Goal: Task Accomplishment & Management: Manage account settings

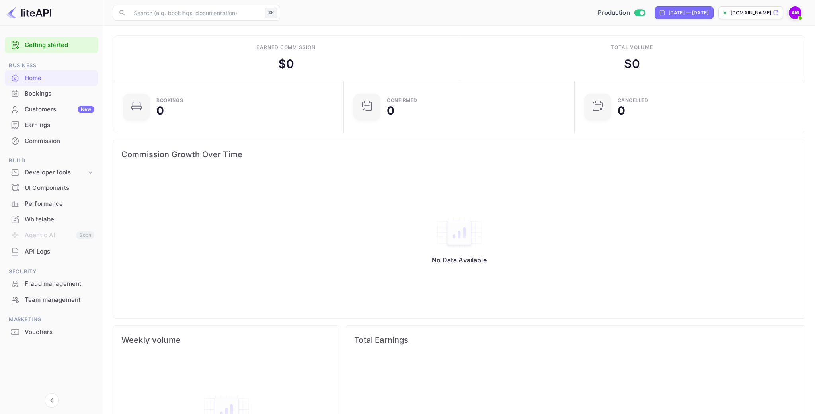
click at [52, 98] on div "Bookings" at bounding box center [52, 94] width 94 height 16
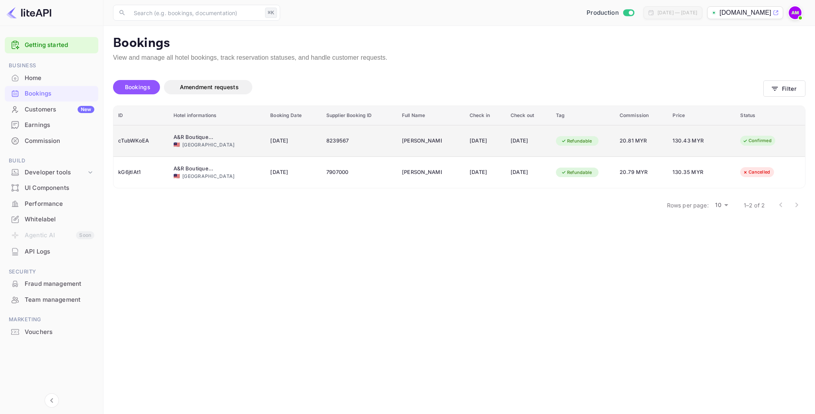
click at [634, 144] on span "20.81 MYR" at bounding box center [641, 140] width 43 height 9
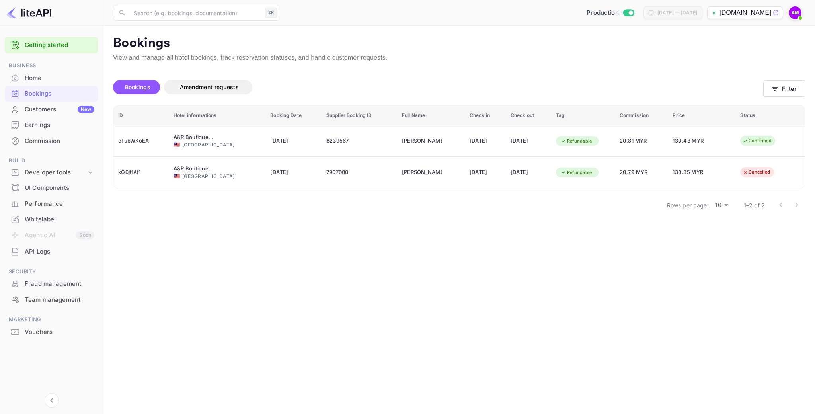
click at [280, 258] on main "Bookings View and manage all hotel bookings, track reservation statuses, and ha…" at bounding box center [458, 220] width 711 height 388
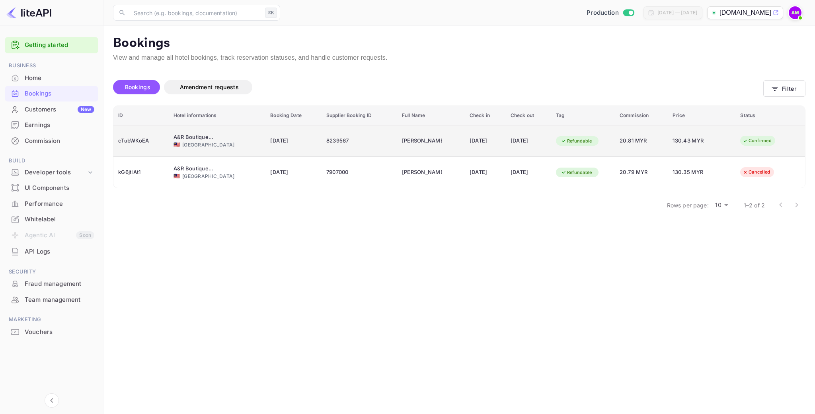
click at [330, 148] on td "8239567" at bounding box center [360, 141] width 76 height 32
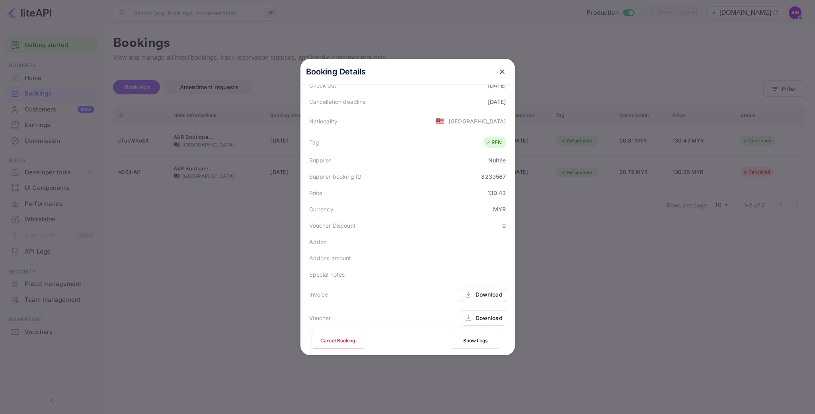
scroll to position [177, 0]
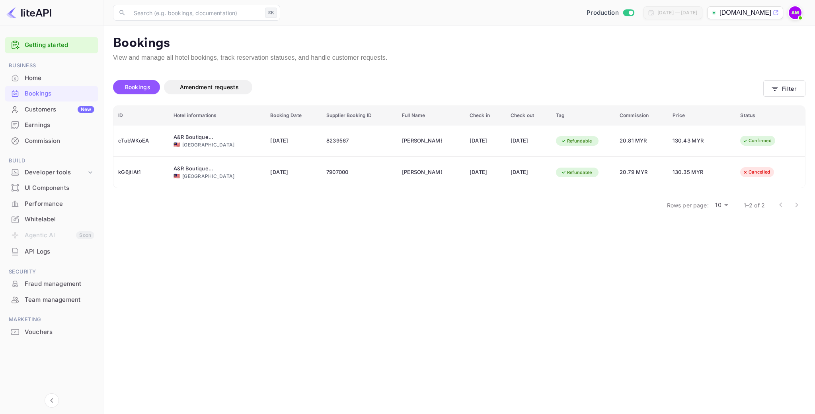
click at [50, 78] on div "Home" at bounding box center [60, 78] width 70 height 9
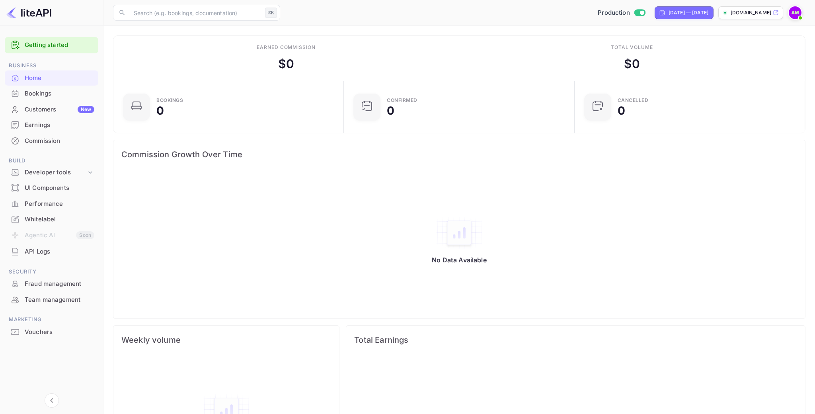
click at [47, 125] on div "Earnings" at bounding box center [60, 125] width 70 height 9
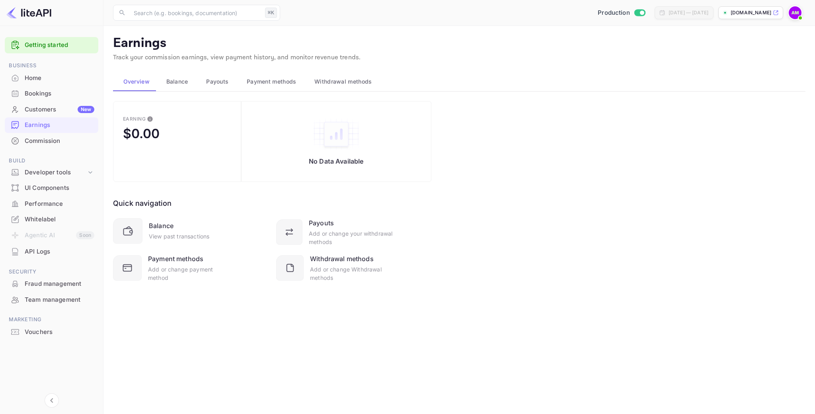
click at [178, 79] on span "Balance" at bounding box center [177, 82] width 22 height 10
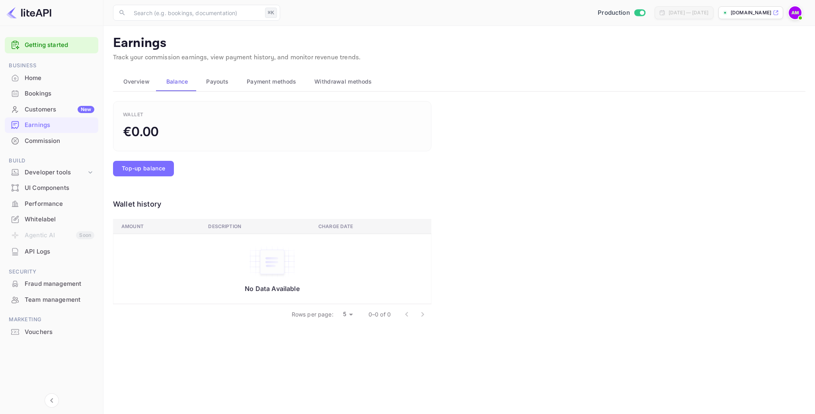
click at [142, 84] on span "Overview" at bounding box center [136, 82] width 26 height 10
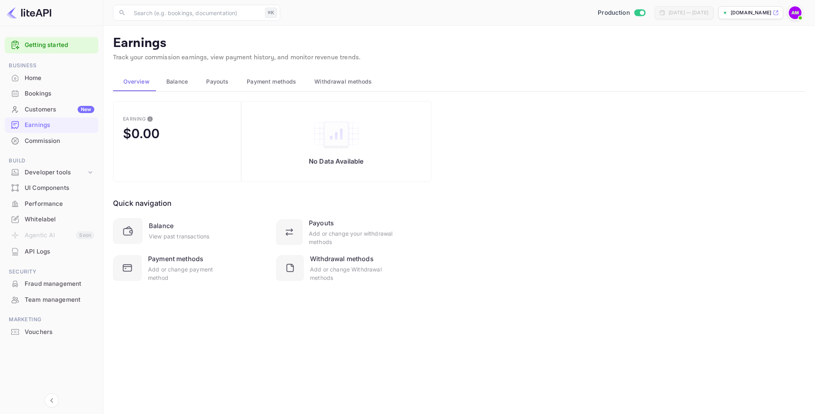
click at [220, 82] on span "Payouts" at bounding box center [217, 82] width 22 height 10
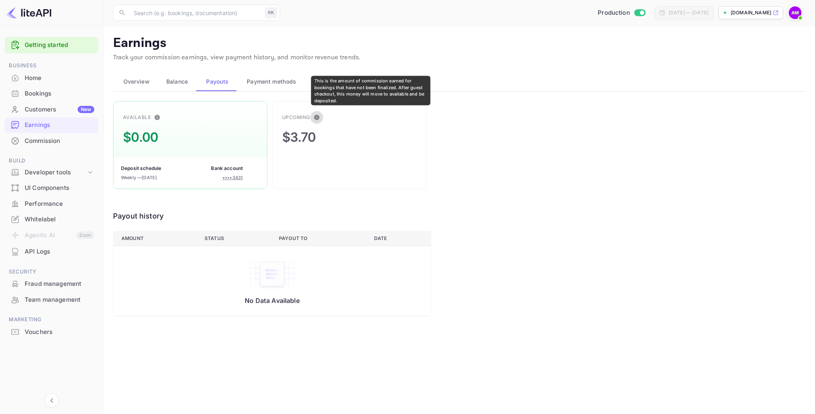
click at [316, 117] on icon "This is the amount of commission earned for bookings that have not been finaliz…" at bounding box center [316, 117] width 5 height 5
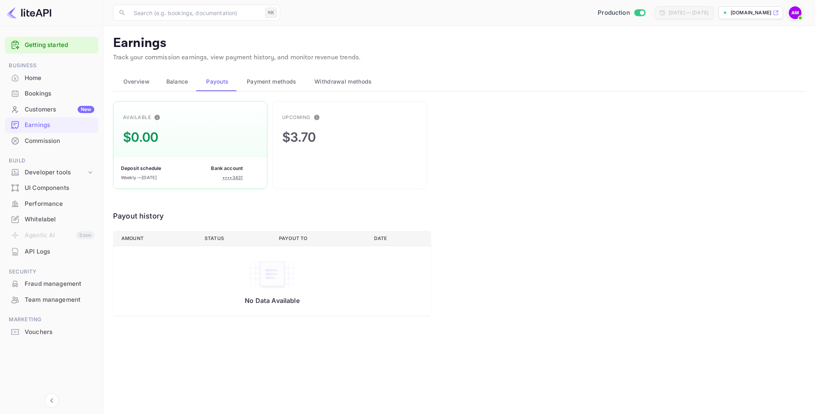
click at [300, 133] on div "$3.70" at bounding box center [299, 137] width 34 height 19
drag, startPoint x: 292, startPoint y: 134, endPoint x: 333, endPoint y: 140, distance: 41.8
click at [333, 140] on div "Upcoming $3.70" at bounding box center [349, 145] width 154 height 88
click at [47, 93] on div "Bookings" at bounding box center [60, 93] width 70 height 9
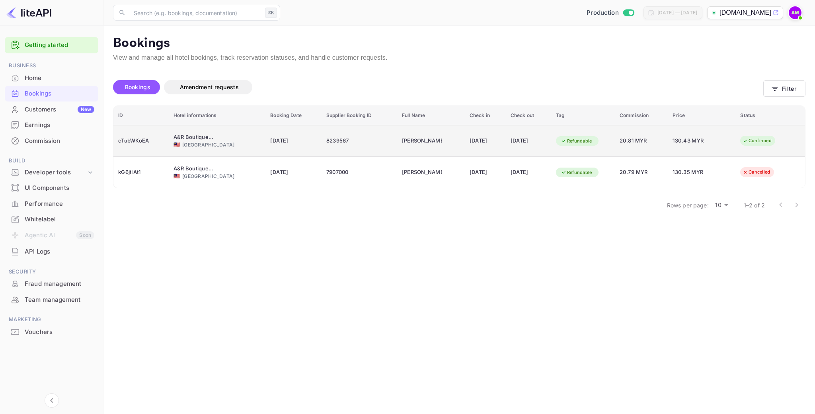
click at [197, 144] on div "🇲🇾 [GEOGRAPHIC_DATA]" at bounding box center [216, 144] width 87 height 7
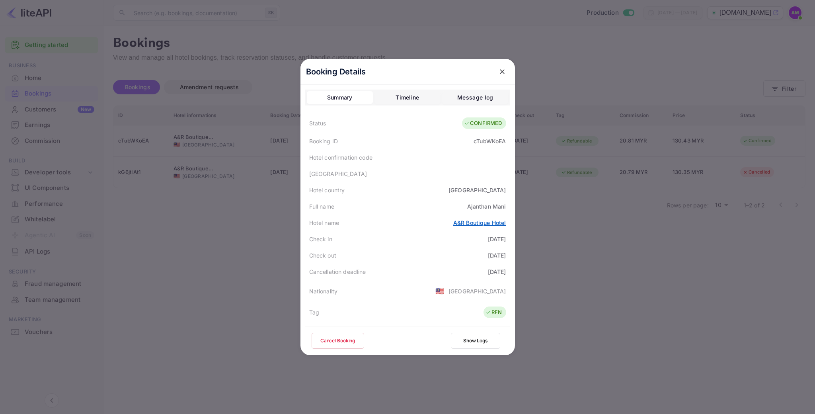
click at [484, 223] on link "A&R Boutique Hotel" at bounding box center [479, 222] width 53 height 7
click at [505, 75] on icon "close" at bounding box center [502, 72] width 8 height 8
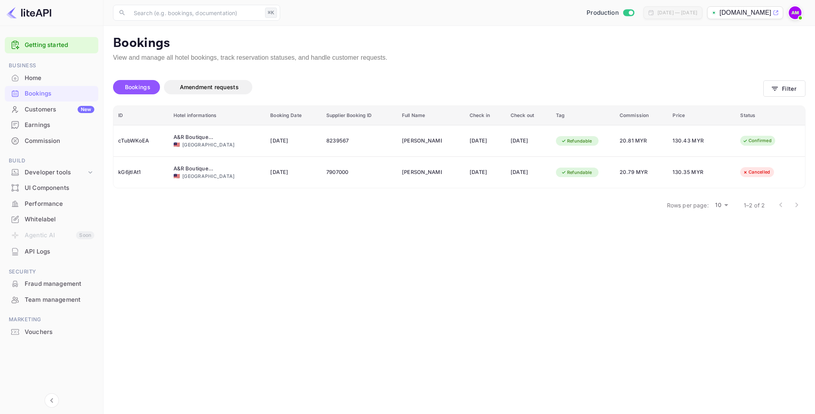
click at [595, 60] on p "View and manage all hotel bookings, track reservation statuses, and handle cust…" at bounding box center [459, 58] width 692 height 10
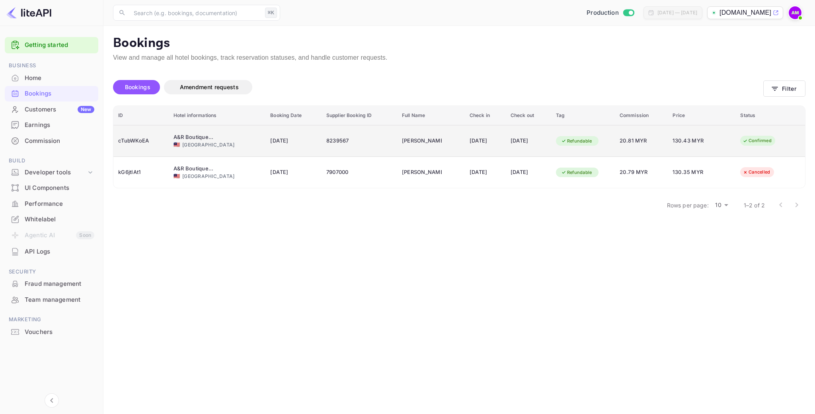
click at [273, 142] on span "[DATE]" at bounding box center [293, 140] width 47 height 9
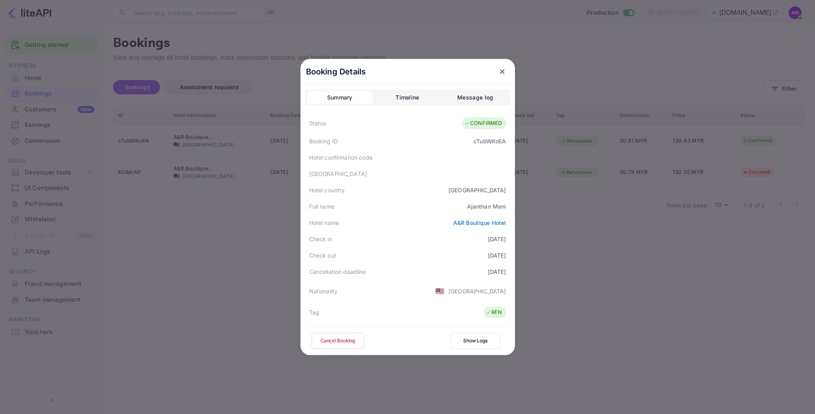
click at [337, 346] on button "Cancel Booking" at bounding box center [338, 341] width 53 height 16
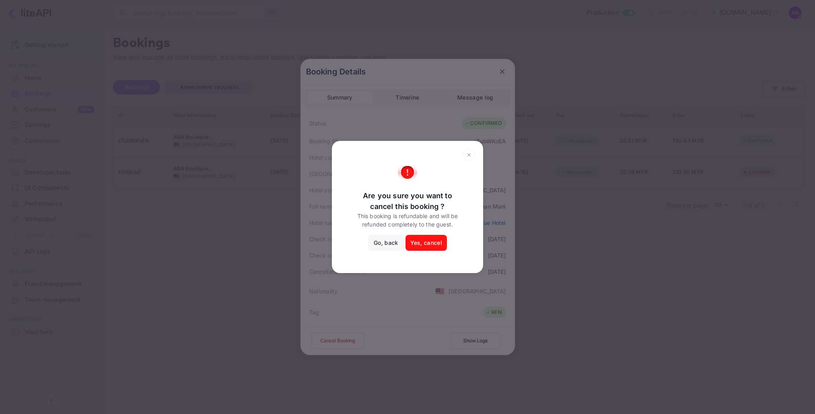
click at [442, 237] on button "Yes, cancel" at bounding box center [425, 243] width 41 height 16
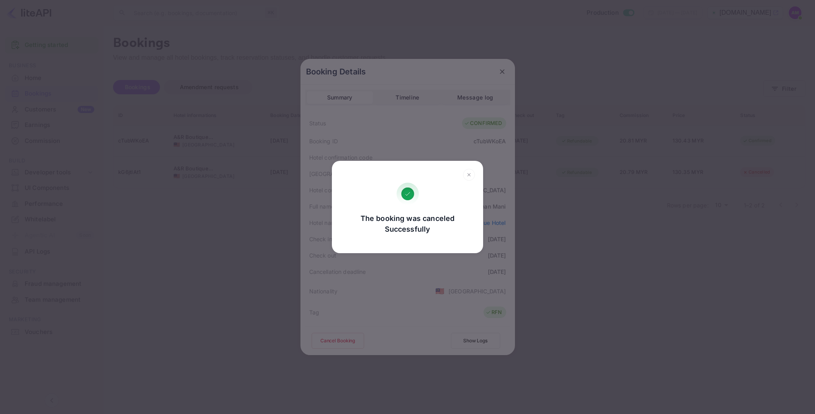
click at [470, 178] on icon at bounding box center [469, 175] width 12 height 12
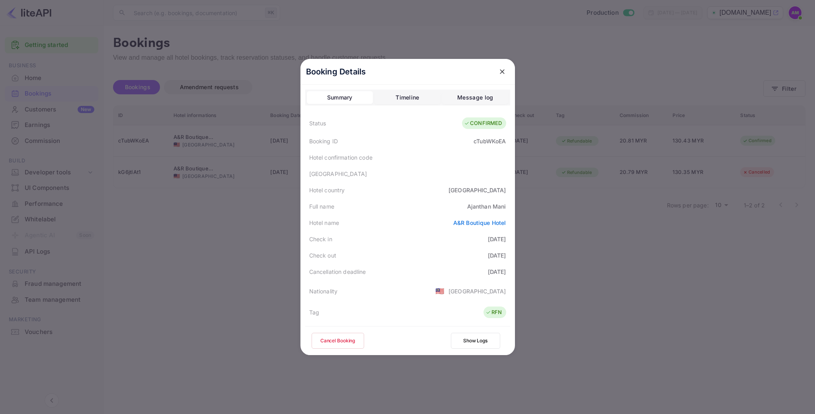
click at [505, 70] on icon "close" at bounding box center [502, 72] width 8 height 8
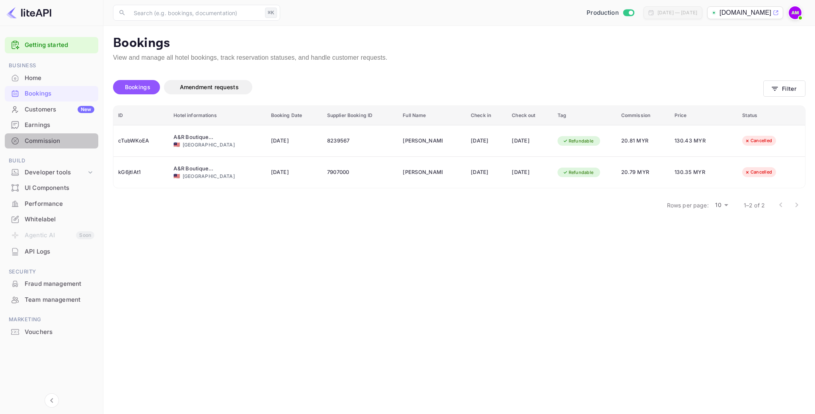
click at [51, 141] on div "Commission" at bounding box center [60, 140] width 70 height 9
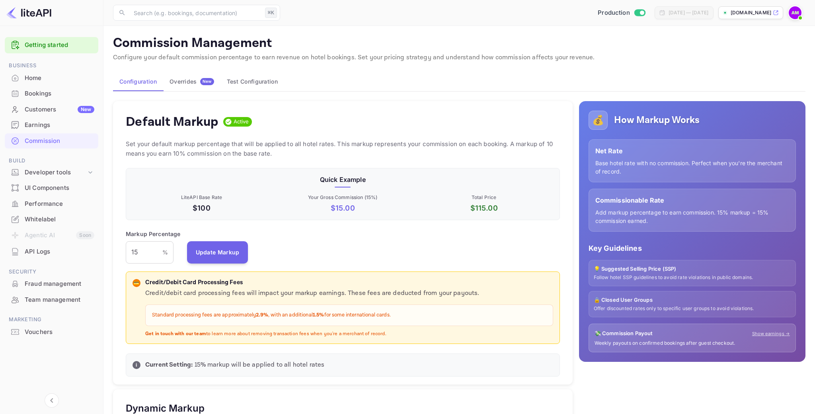
scroll to position [141, 434]
drag, startPoint x: 160, startPoint y: 314, endPoint x: 389, endPoint y: 316, distance: 229.2
click at [389, 316] on p "Standard processing fees are approximately 2.9% , with an additional 1.5% for s…" at bounding box center [349, 315] width 394 height 8
drag, startPoint x: 650, startPoint y: 152, endPoint x: 687, endPoint y: 199, distance: 60.0
click at [670, 179] on div "Net Rate Base hotel rate with no commission. Perfect when you're the merchant o…" at bounding box center [691, 160] width 207 height 43
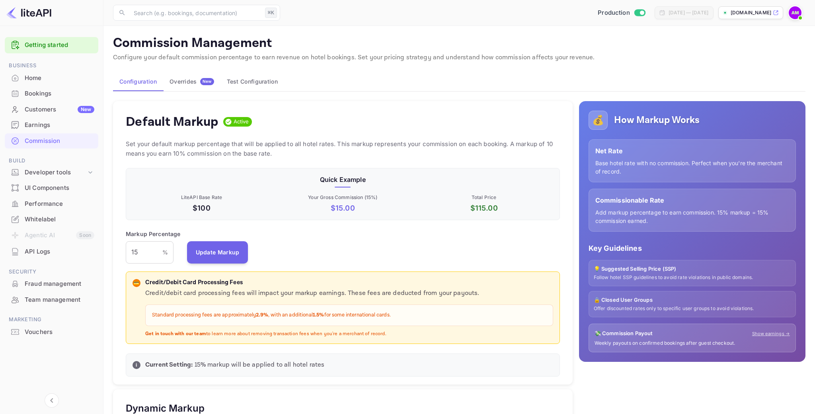
drag, startPoint x: 608, startPoint y: 210, endPoint x: 717, endPoint y: 216, distance: 109.5
click at [717, 216] on p "Add markup percentage to earn commission. 15% markup = 15% commission earned." at bounding box center [692, 216] width 194 height 17
drag, startPoint x: 602, startPoint y: 162, endPoint x: 733, endPoint y: 173, distance: 131.3
click at [733, 173] on p "Base hotel rate with no commission. Perfect when you're the merchant of record." at bounding box center [692, 167] width 194 height 17
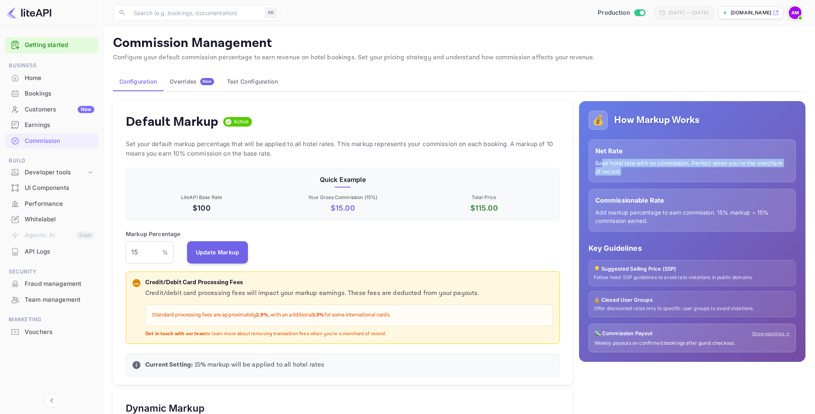
click at [733, 173] on p "Base hotel rate with no commission. Perfect when you're the merchant of record." at bounding box center [692, 167] width 194 height 17
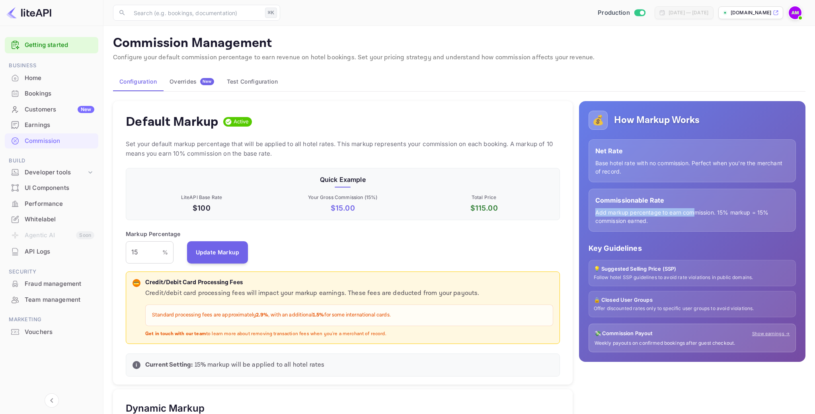
drag, startPoint x: 608, startPoint y: 207, endPoint x: 693, endPoint y: 212, distance: 84.9
click at [693, 212] on div "Commissionable Rate Add markup percentage to earn commission. 15% markup = 15% …" at bounding box center [691, 210] width 207 height 43
click at [694, 212] on p "Add markup percentage to earn commission. 15% markup = 15% commission earned." at bounding box center [692, 216] width 194 height 17
drag, startPoint x: 609, startPoint y: 221, endPoint x: 640, endPoint y: 219, distance: 31.1
click at [640, 219] on p "Add markup percentage to earn commission. 15% markup = 15% commission earned." at bounding box center [692, 216] width 194 height 17
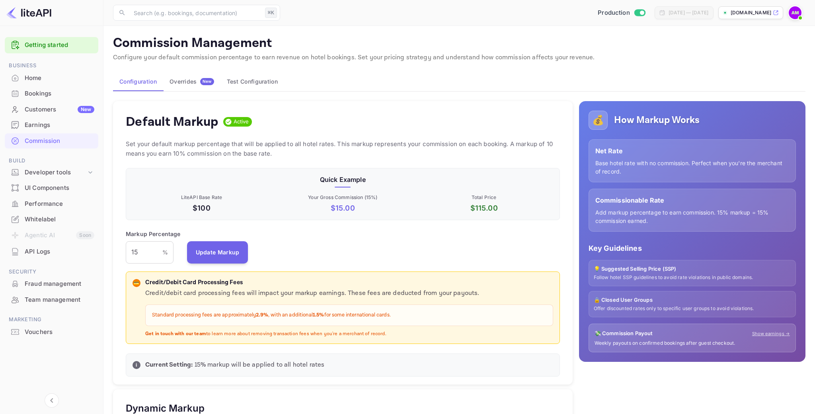
click at [735, 214] on p "Add markup percentage to earn commission. 15% markup = 15% commission earned." at bounding box center [692, 216] width 194 height 17
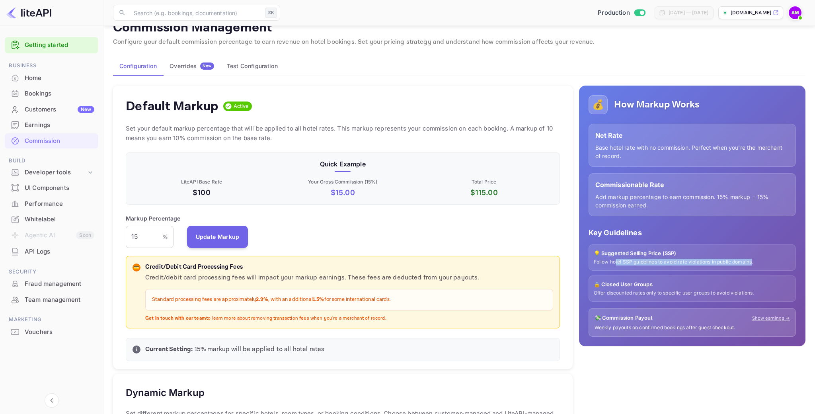
drag, startPoint x: 615, startPoint y: 263, endPoint x: 753, endPoint y: 260, distance: 138.1
click at [753, 260] on p "Follow hotel SSP guidelines to avoid rate violations in public domains." at bounding box center [692, 262] width 197 height 7
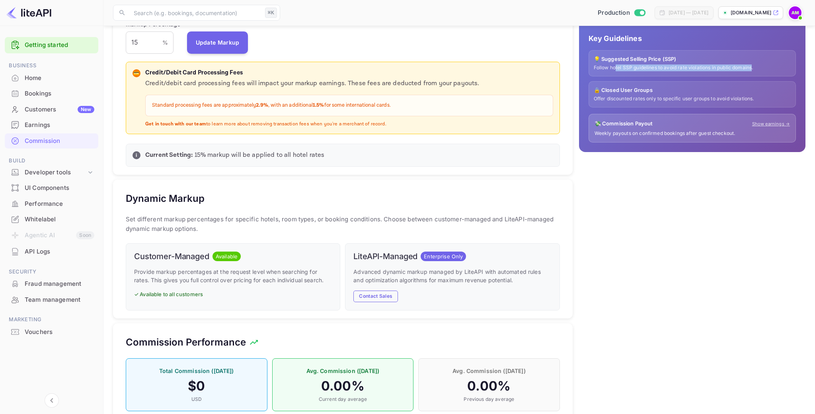
scroll to position [249, 0]
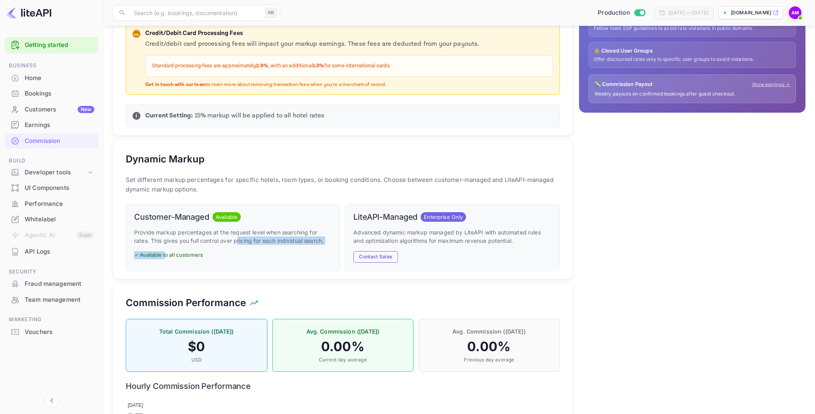
drag, startPoint x: 168, startPoint y: 253, endPoint x: 250, endPoint y: 240, distance: 83.3
click at [239, 239] on div "Customer-Managed Available Provide markup percentages at the request level when…" at bounding box center [233, 237] width 214 height 67
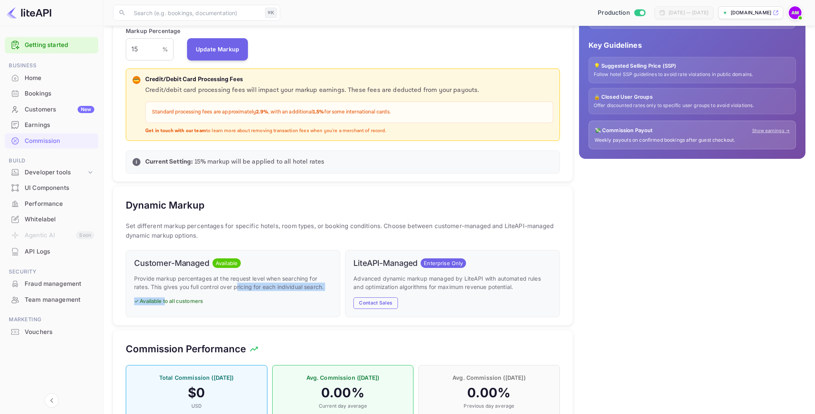
scroll to position [121, 0]
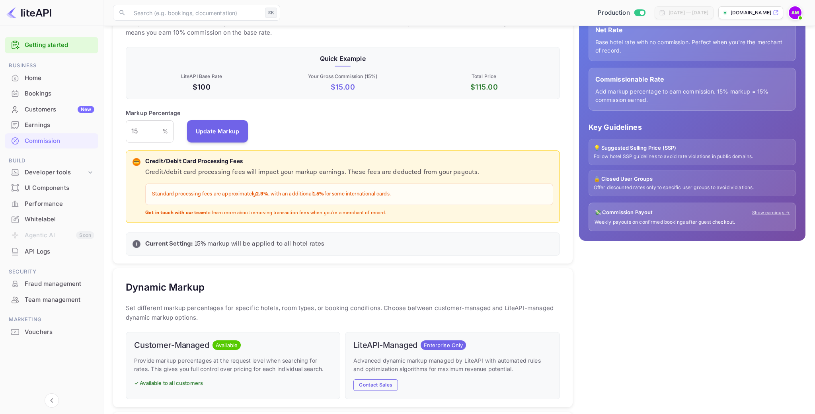
click at [571, 298] on div "Dynamic Markup Set different markup percentages for specific hotels, room types…" at bounding box center [343, 337] width 460 height 139
click at [437, 368] on p "Advanced dynamic markup managed by LiteAPI with automated rules and optimizatio…" at bounding box center [452, 364] width 198 height 17
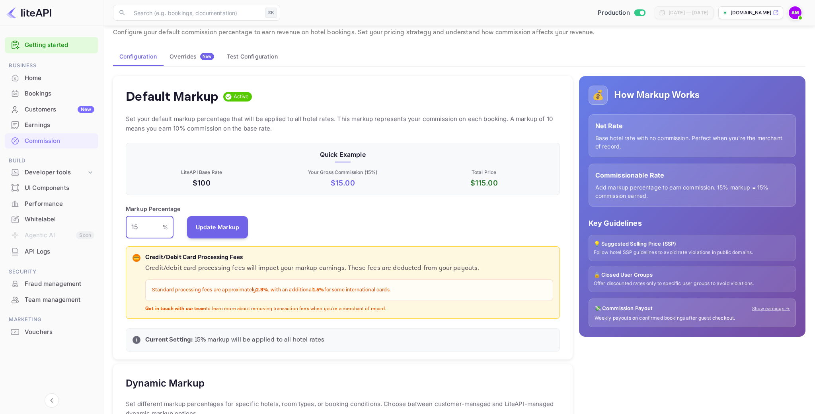
click at [138, 228] on input "15" at bounding box center [144, 227] width 37 height 22
type input "10"
click at [215, 226] on button "Update Markup" at bounding box center [217, 227] width 61 height 22
click at [233, 232] on button "Update Markup" at bounding box center [217, 227] width 61 height 22
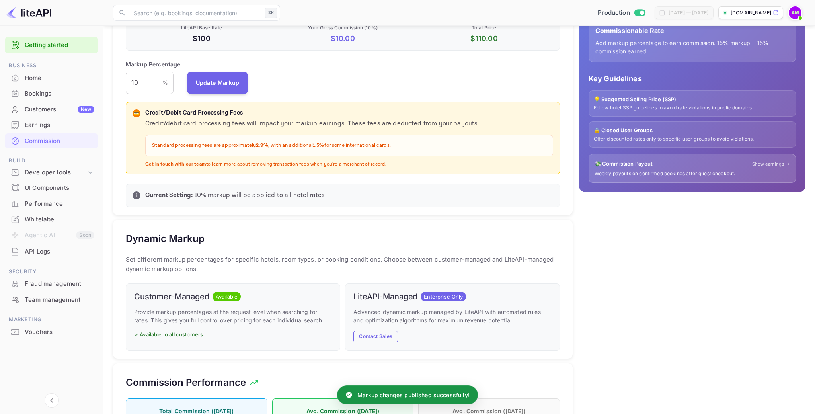
scroll to position [0, 0]
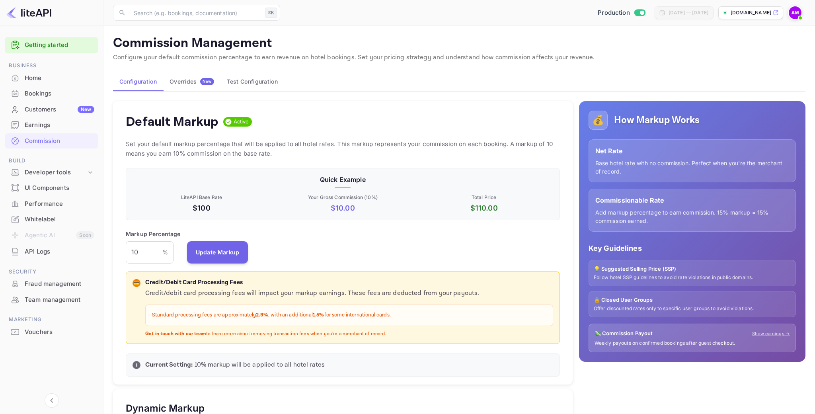
click at [259, 78] on button "Test Configuration" at bounding box center [252, 81] width 64 height 19
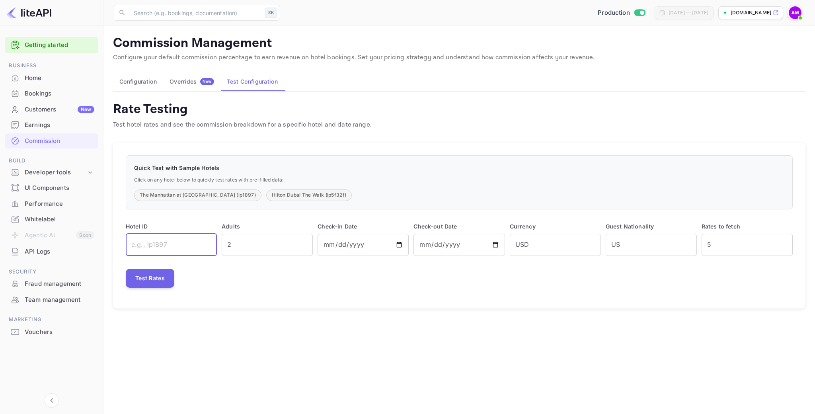
click at [176, 246] on input "text" at bounding box center [171, 245] width 91 height 22
type input "lpb65e3"
click at [398, 250] on input "2025-09-14" at bounding box center [363, 245] width 91 height 22
click at [404, 244] on input "2025-09-14" at bounding box center [363, 245] width 91 height 22
click at [396, 244] on input "2025-09-14" at bounding box center [363, 245] width 91 height 22
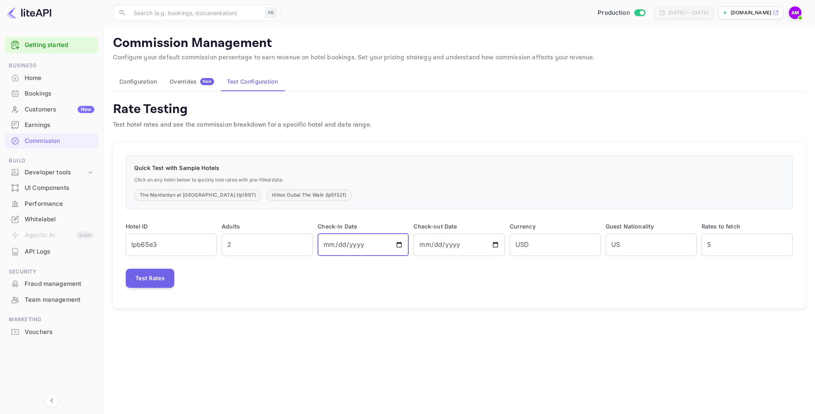
type input "2025-09-10"
click at [497, 246] on input "2025-09-15" at bounding box center [458, 245] width 91 height 22
type input "2025-09-11"
click at [530, 246] on input "USD" at bounding box center [555, 245] width 91 height 22
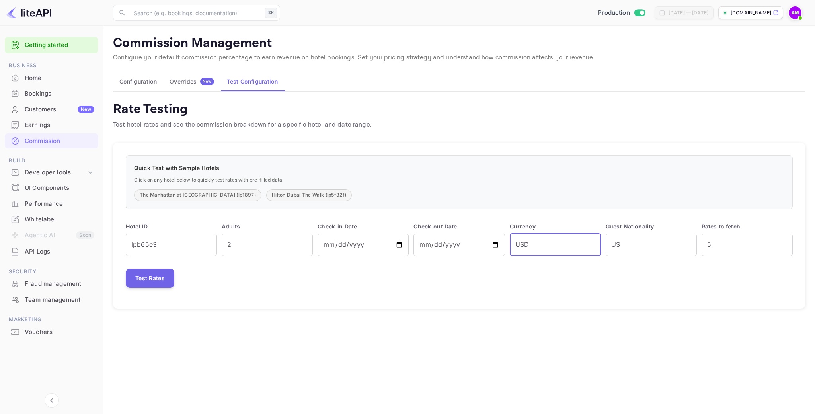
click at [530, 246] on input "USD" at bounding box center [555, 245] width 91 height 22
type input "MYR"
click at [659, 288] on div "Quick Test with Sample Hotels Click on any hotel below to quickly test rates wi…" at bounding box center [459, 225] width 692 height 166
click at [658, 247] on input "US" at bounding box center [651, 245] width 91 height 22
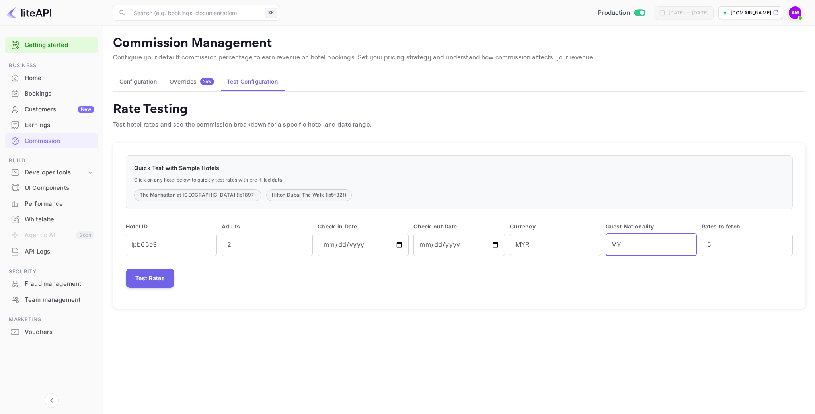
type input "MY"
click at [744, 292] on div "Quick Test with Sample Hotels Click on any hotel below to quickly test rates wi…" at bounding box center [459, 225] width 692 height 166
click at [138, 283] on button "Test Rates" at bounding box center [150, 278] width 49 height 19
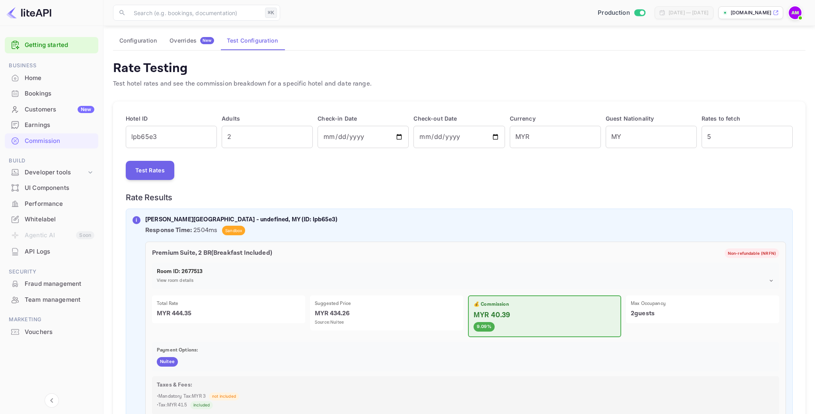
scroll to position [46, 0]
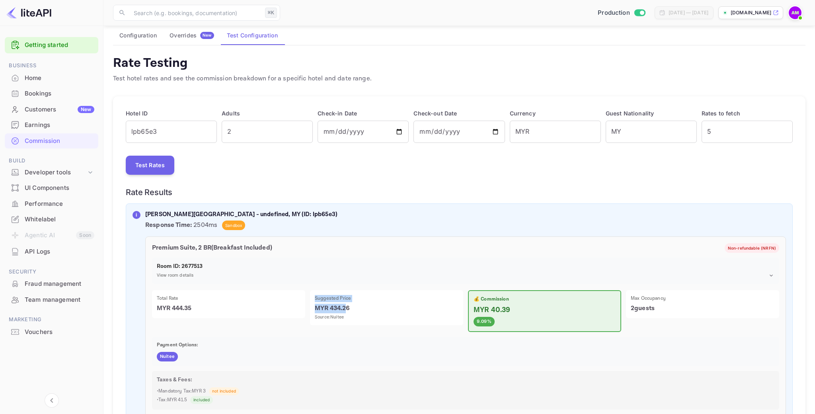
drag, startPoint x: 325, startPoint y: 294, endPoint x: 345, endPoint y: 304, distance: 22.6
click at [345, 304] on div "Suggested Price MYR 434.26 Source: Nuitee" at bounding box center [386, 307] width 153 height 35
click at [341, 341] on p "Payment Options:" at bounding box center [466, 344] width 618 height 7
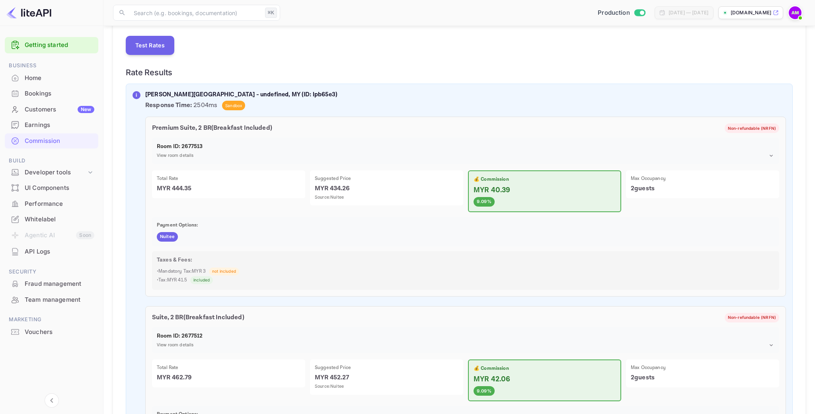
scroll to position [132, 0]
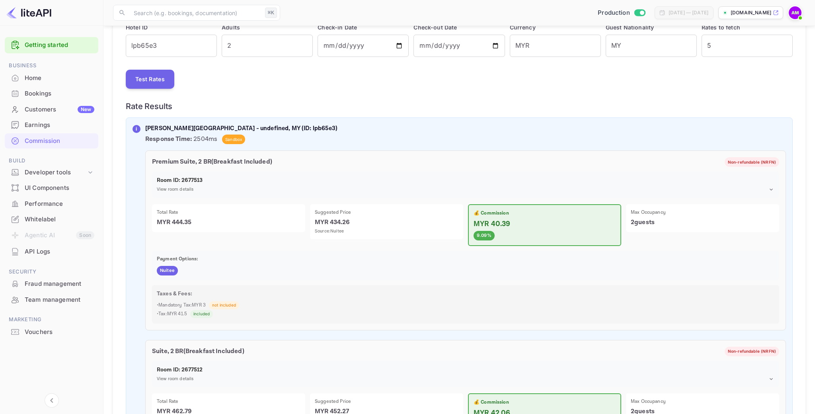
click at [769, 161] on span "Non-refundable (NRFN)" at bounding box center [752, 162] width 55 height 6
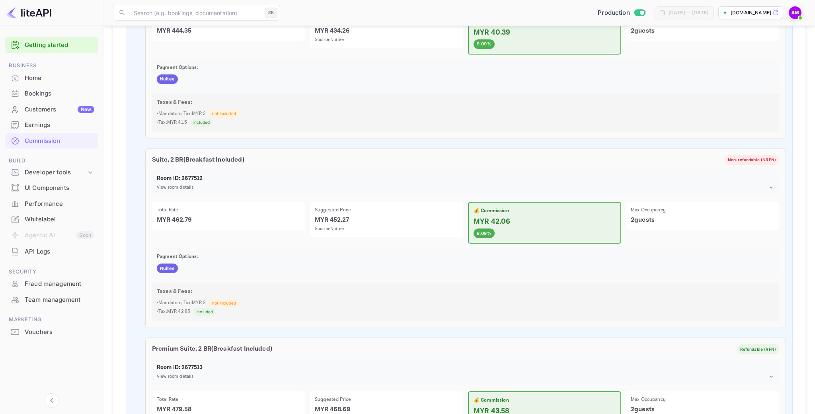
click at [222, 246] on div "Suite, 2 BR ( Breakfast Included ) Non-refundable (NRFN) Room ID: 2677512 View …" at bounding box center [465, 238] width 641 height 180
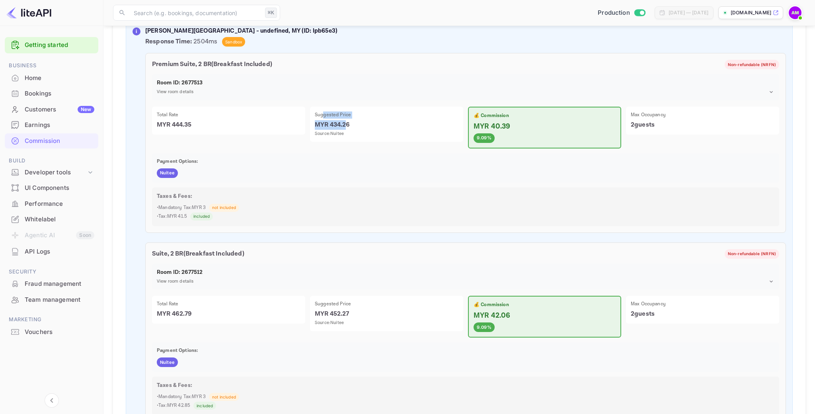
drag, startPoint x: 348, startPoint y: 124, endPoint x: 322, endPoint y: 115, distance: 26.9
click at [322, 115] on div "Suggested Price MYR 434.26 Source: Nuitee" at bounding box center [386, 124] width 153 height 35
click at [337, 150] on div "Premium Suite, 2 BR ( Breakfast Included ) Non-refundable (NRFN) Room ID: 26775…" at bounding box center [465, 143] width 641 height 180
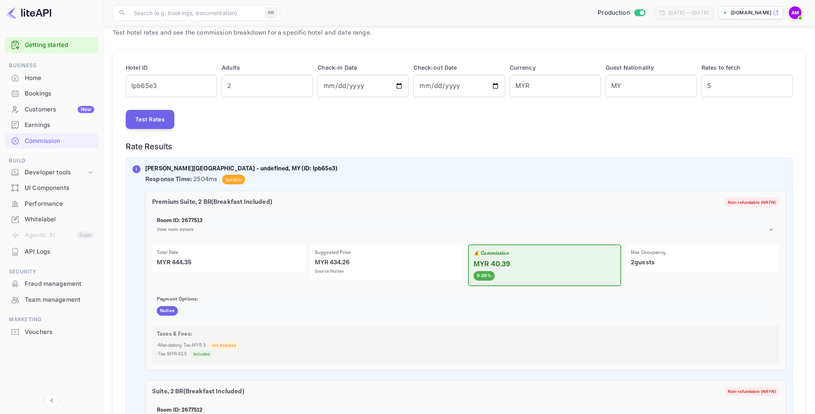
scroll to position [0, 0]
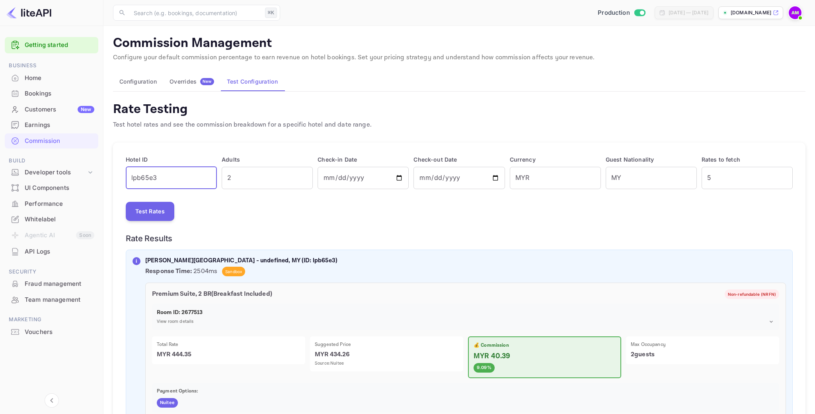
click at [150, 180] on input "lpb65e3" at bounding box center [171, 178] width 91 height 22
click at [142, 80] on button "Configuration" at bounding box center [138, 81] width 50 height 19
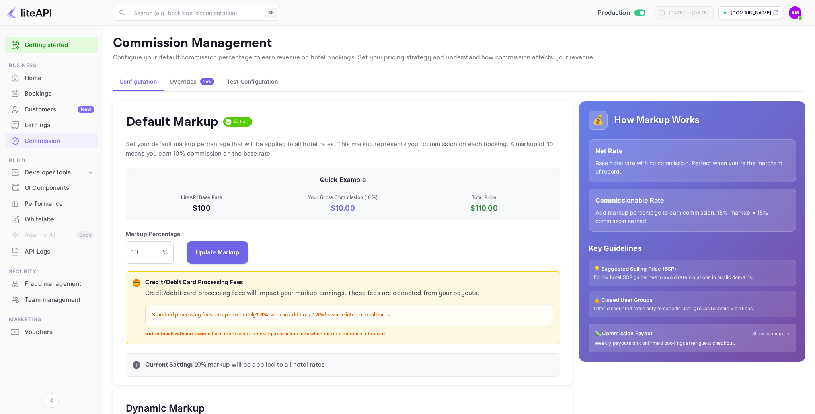
scroll to position [141, 434]
click at [148, 250] on input "10" at bounding box center [144, 252] width 37 height 22
type input "8"
click at [224, 254] on button "Update Markup" at bounding box center [217, 252] width 61 height 22
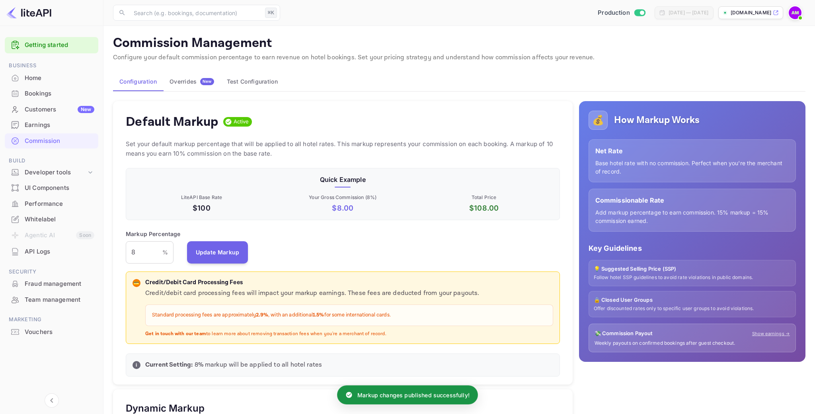
click at [271, 80] on button "Test Configuration" at bounding box center [252, 81] width 64 height 19
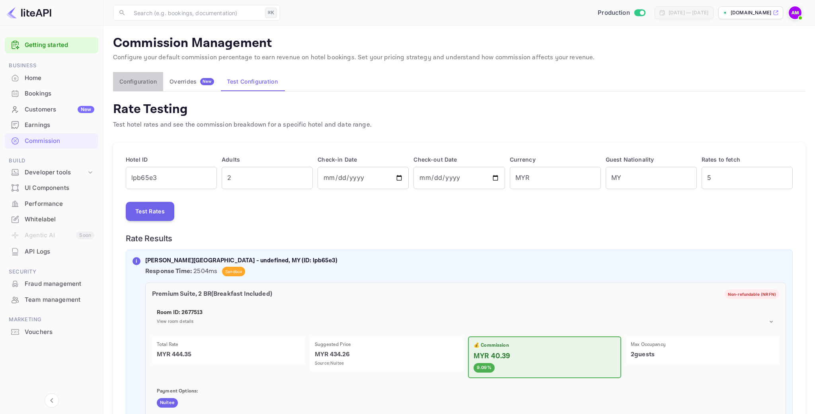
click at [140, 82] on button "Configuration" at bounding box center [138, 81] width 50 height 19
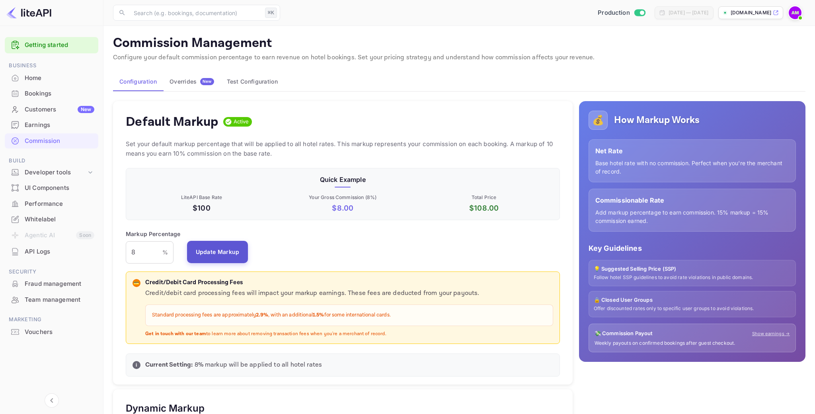
scroll to position [141, 434]
click at [205, 250] on button "Update Markup" at bounding box center [217, 252] width 61 height 22
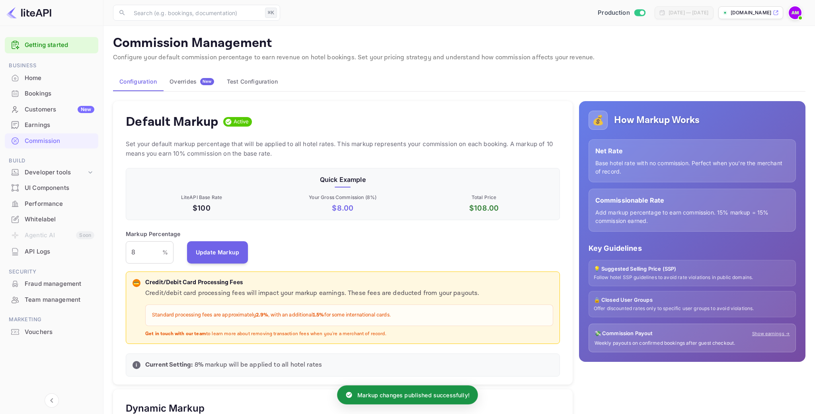
click at [250, 84] on button "Test Configuration" at bounding box center [252, 81] width 64 height 19
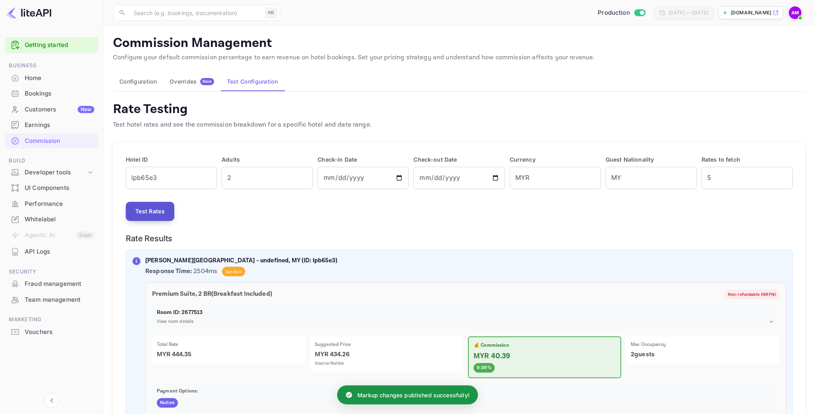
click at [144, 214] on button "Test Rates" at bounding box center [150, 211] width 49 height 19
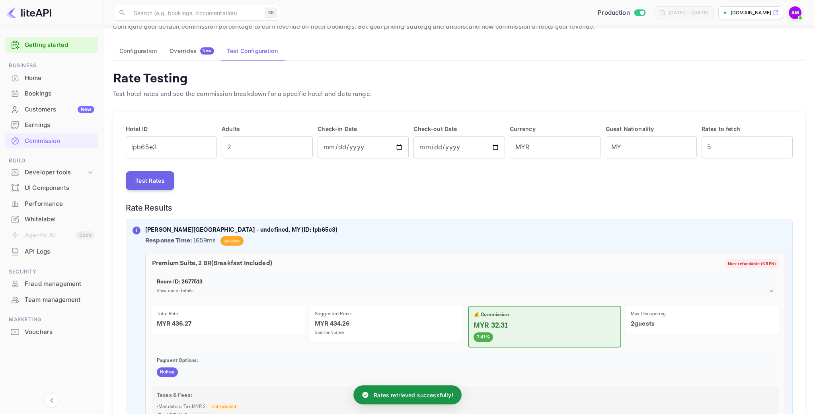
scroll to position [154, 0]
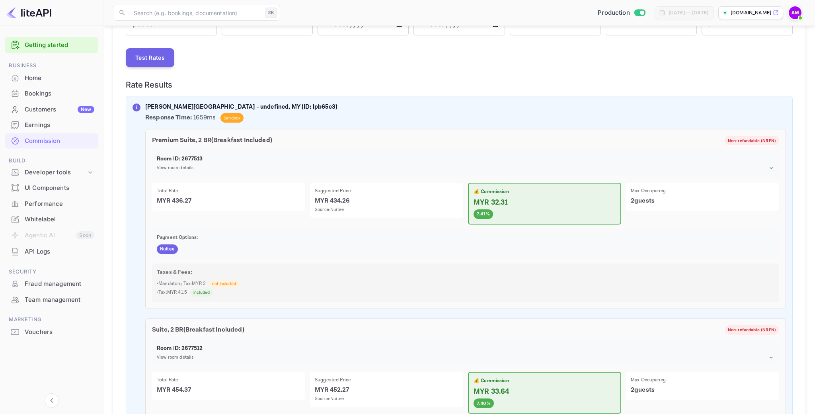
click at [167, 249] on span "Nuitee" at bounding box center [167, 249] width 21 height 7
click at [313, 246] on div "Nuitee" at bounding box center [466, 249] width 618 height 10
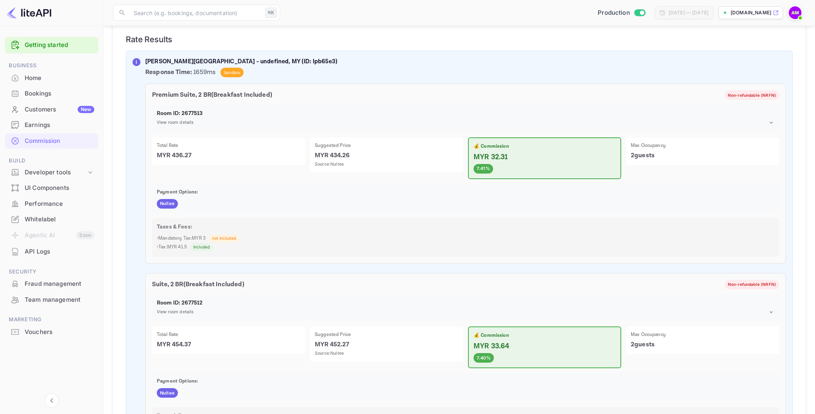
click at [561, 223] on p "Taxes & Fees:" at bounding box center [466, 227] width 618 height 8
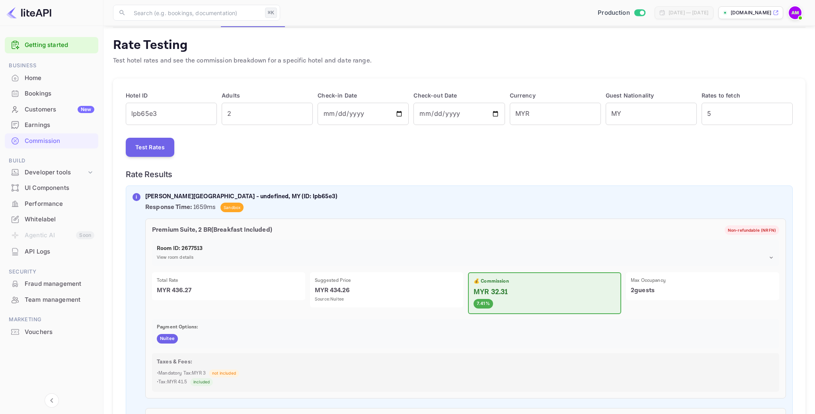
scroll to position [0, 0]
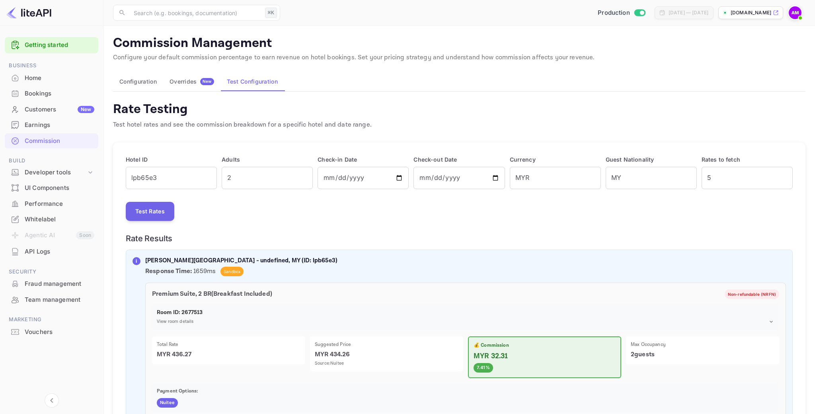
click at [292, 213] on div "Test Rates" at bounding box center [459, 211] width 667 height 19
click at [617, 220] on div "Test Rates" at bounding box center [459, 211] width 667 height 19
click at [334, 208] on div "Test Rates" at bounding box center [459, 211] width 667 height 19
click at [51, 220] on div "Whitelabel" at bounding box center [60, 219] width 70 height 9
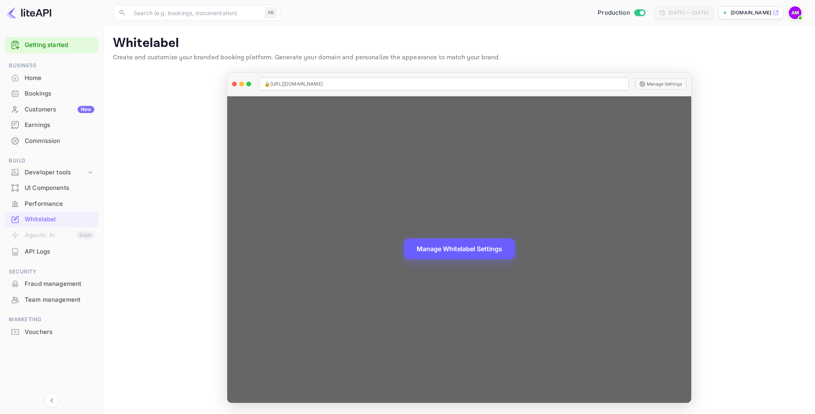
click at [475, 248] on button "Manage Whitelabel Settings" at bounding box center [459, 248] width 111 height 21
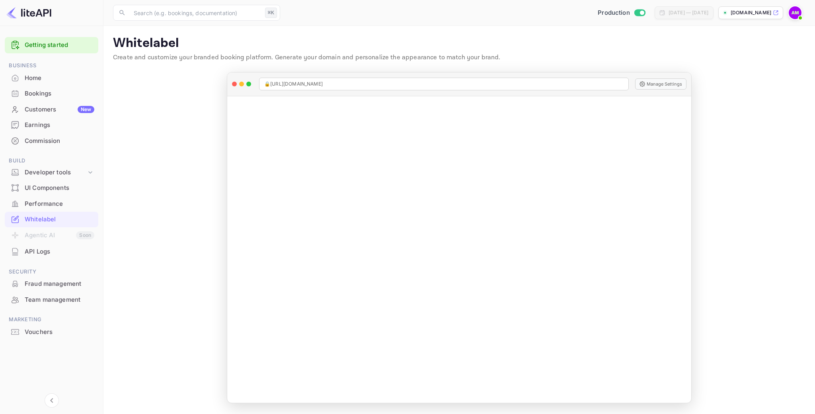
click at [45, 138] on div "Commission" at bounding box center [60, 140] width 70 height 9
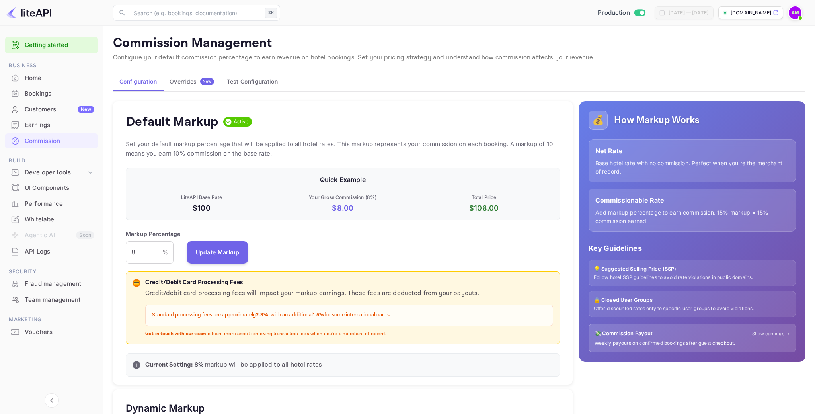
click at [194, 87] on button "Overrides New" at bounding box center [191, 81] width 57 height 19
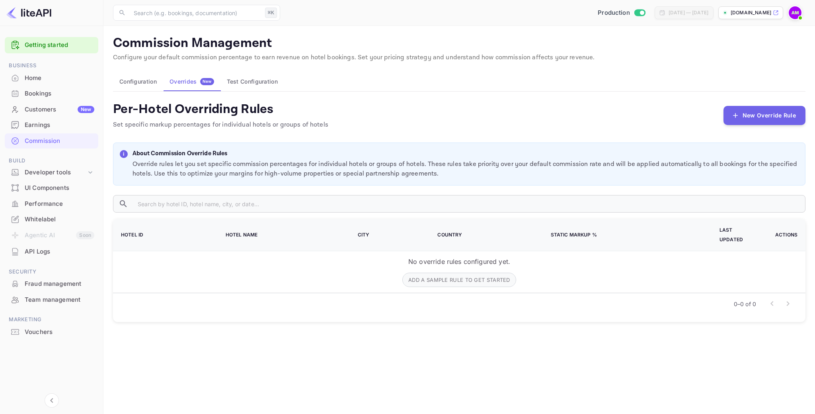
click at [183, 257] on div "No override rules configured yet. Add a sample rule to get started" at bounding box center [459, 272] width 676 height 30
click at [744, 119] on button "New Override Rule" at bounding box center [764, 114] width 82 height 19
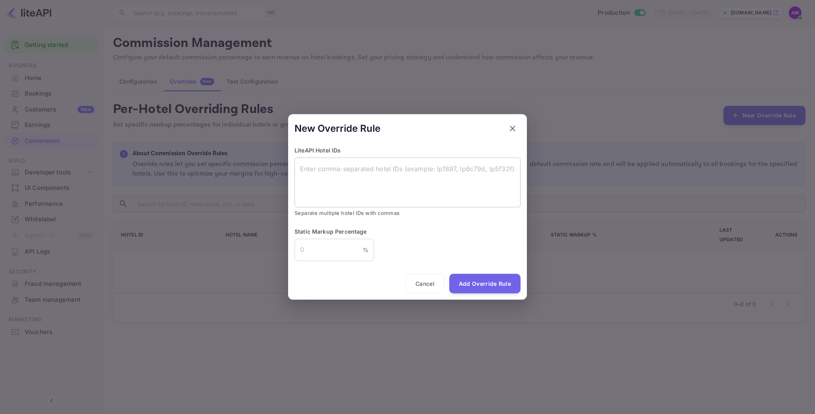
click at [393, 174] on textarea at bounding box center [407, 182] width 215 height 37
click at [355, 251] on input "number" at bounding box center [328, 249] width 68 height 22
click at [433, 242] on div "Static Markup Percentage % ​" at bounding box center [407, 244] width 226 height 34
click at [423, 284] on button "Cancel" at bounding box center [424, 283] width 39 height 20
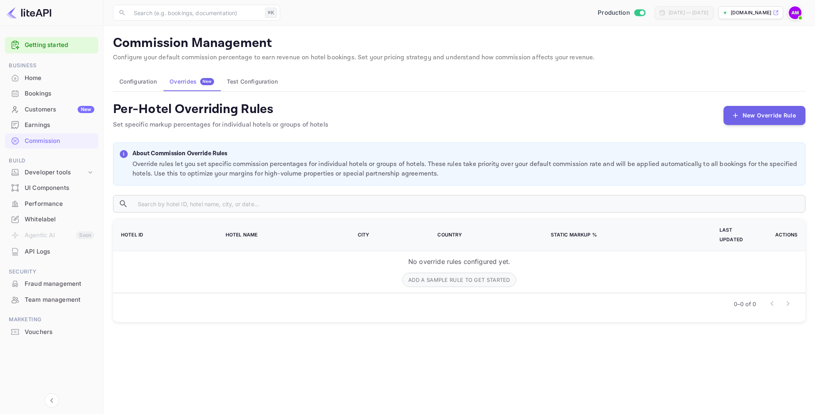
click at [380, 361] on main "Commission Management Configure your default commission percentage to earn reve…" at bounding box center [458, 220] width 711 height 388
drag, startPoint x: 436, startPoint y: 273, endPoint x: 606, endPoint y: 271, distance: 169.5
click at [606, 271] on div "No override rules configured yet. Add a sample rule to get started" at bounding box center [459, 272] width 676 height 30
click at [460, 323] on main "Commission Management Configure your default commission percentage to earn reve…" at bounding box center [458, 220] width 711 height 388
click at [468, 273] on button "Add a sample rule to get started" at bounding box center [459, 280] width 114 height 14
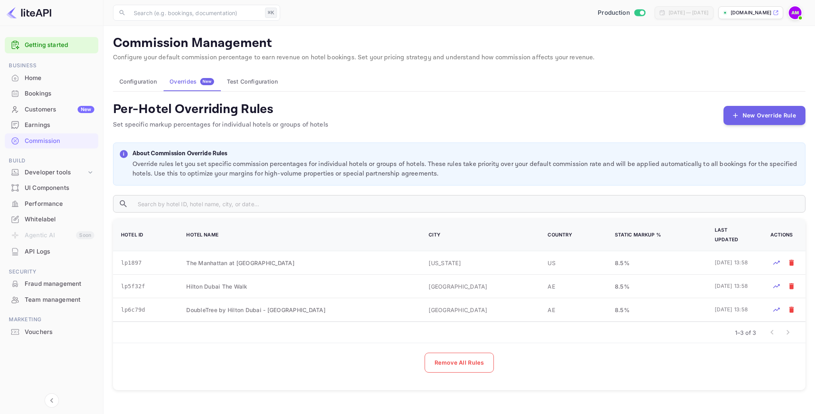
click at [602, 364] on div "Remove All Rules" at bounding box center [459, 362] width 692 height 39
click at [141, 82] on button "Configuration" at bounding box center [138, 81] width 50 height 19
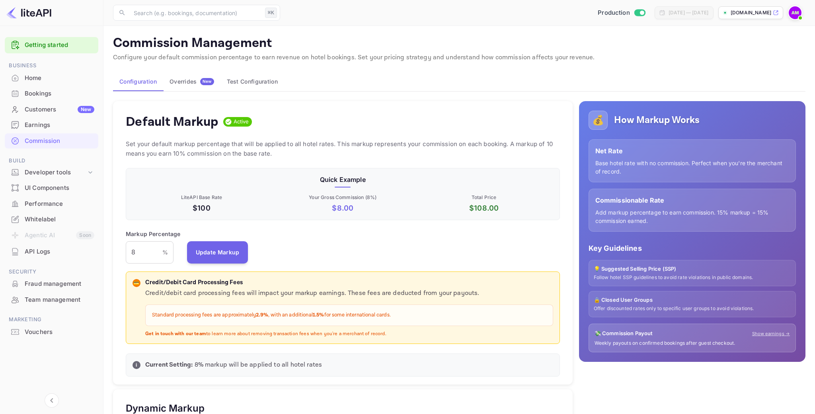
scroll to position [141, 434]
click at [151, 255] on input "8" at bounding box center [144, 252] width 37 height 22
type input "8.5"
click at [224, 250] on button "Update Markup" at bounding box center [217, 252] width 61 height 22
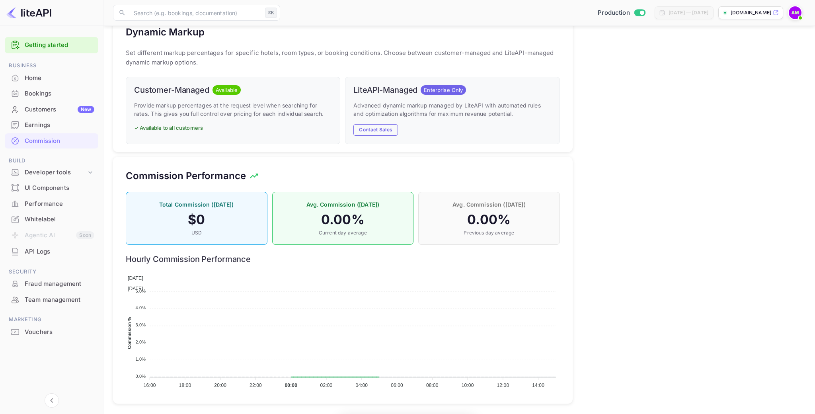
scroll to position [380, 0]
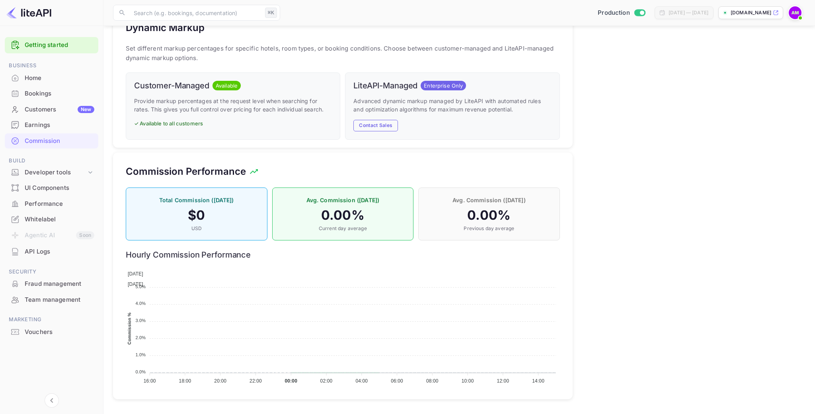
click at [128, 279] on span at bounding box center [128, 283] width 0 height 8
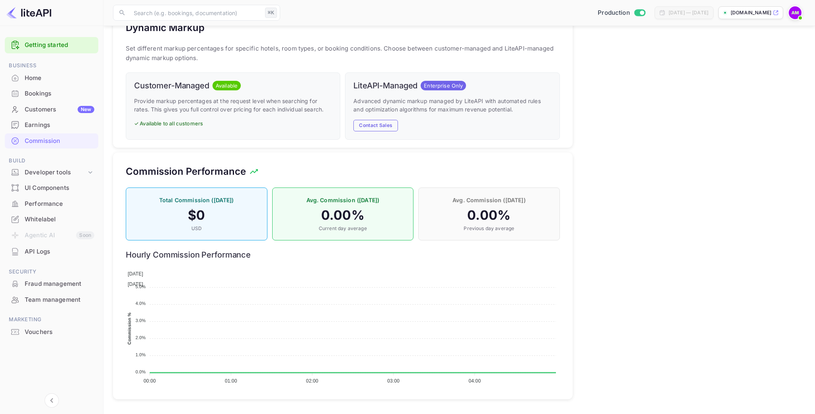
click at [508, 272] on div "Today" at bounding box center [343, 273] width 430 height 10
click at [531, 279] on div "Yesterday" at bounding box center [343, 284] width 430 height 10
click at [630, 279] on div "💰 How Markup Works Net Rate Base hotel rate with no commission. Perfect when yo…" at bounding box center [689, 59] width 233 height 690
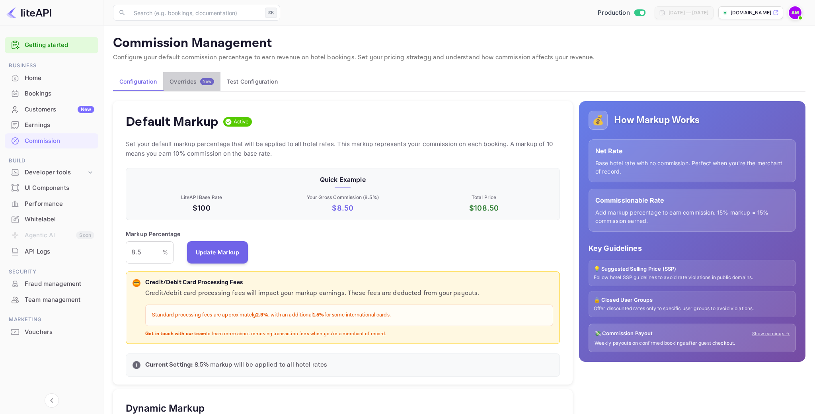
click at [184, 82] on div "Overrides New" at bounding box center [192, 81] width 45 height 7
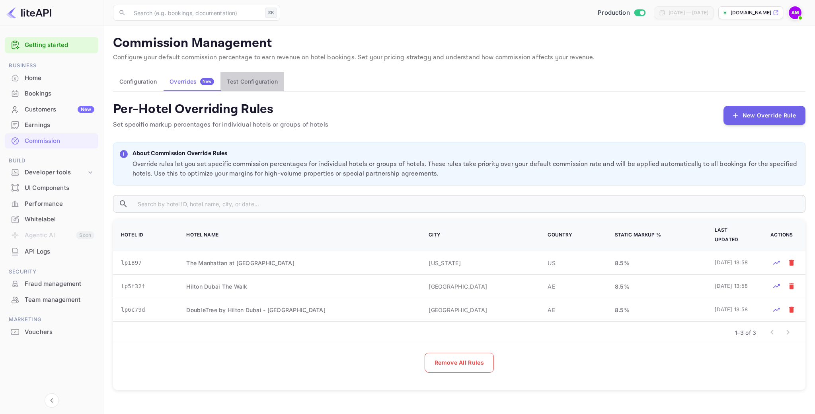
click at [226, 81] on button "Test Configuration" at bounding box center [252, 81] width 64 height 19
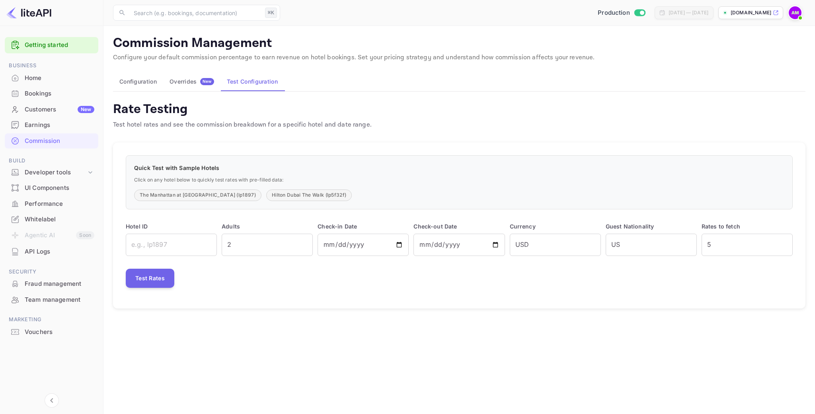
click at [520, 105] on div "Rate Testing Test hotel rates and see the commission breakdown for a specific h…" at bounding box center [459, 115] width 692 height 29
click at [554, 101] on div "Rate Testing Test hotel rates and see the commission breakdown for a specific h…" at bounding box center [459, 115] width 692 height 29
click at [55, 399] on icon "Collapse navigation" at bounding box center [52, 401] width 10 height 10
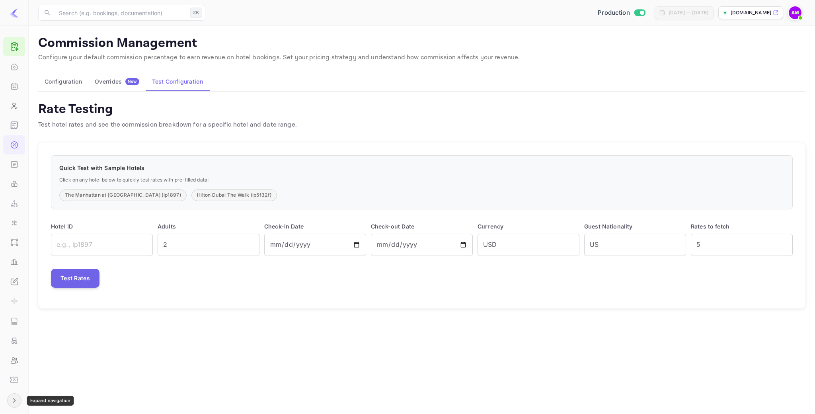
click at [21, 400] on button "Expand navigation" at bounding box center [14, 400] width 14 height 14
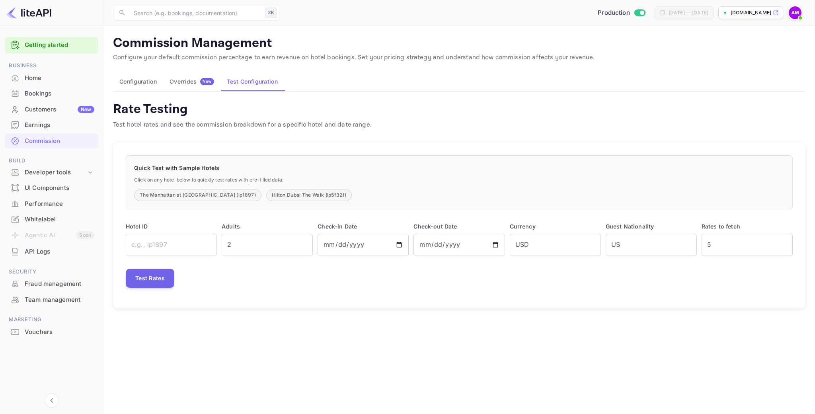
click at [27, 90] on div "Bookings" at bounding box center [60, 93] width 70 height 9
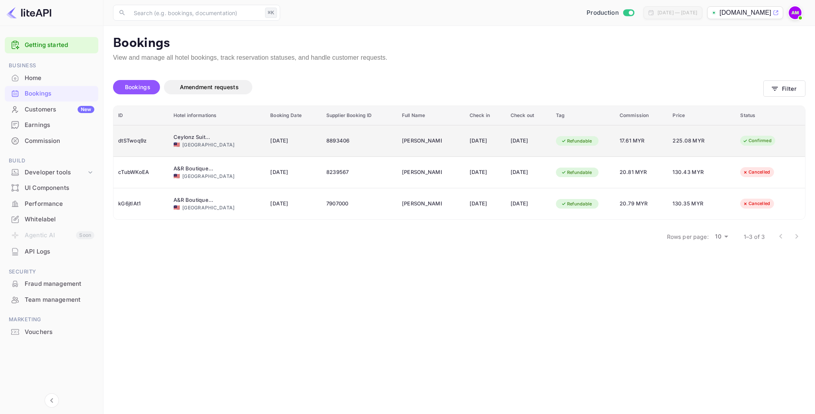
click at [574, 143] on div "Refundable" at bounding box center [576, 141] width 41 height 10
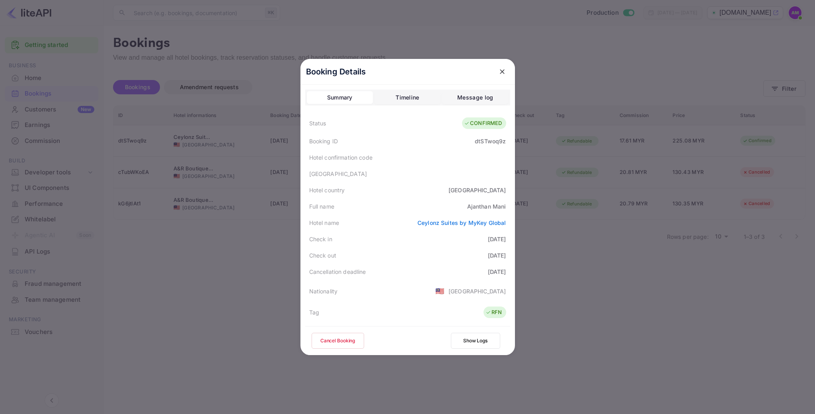
click at [326, 337] on button "Cancel Booking" at bounding box center [338, 341] width 53 height 16
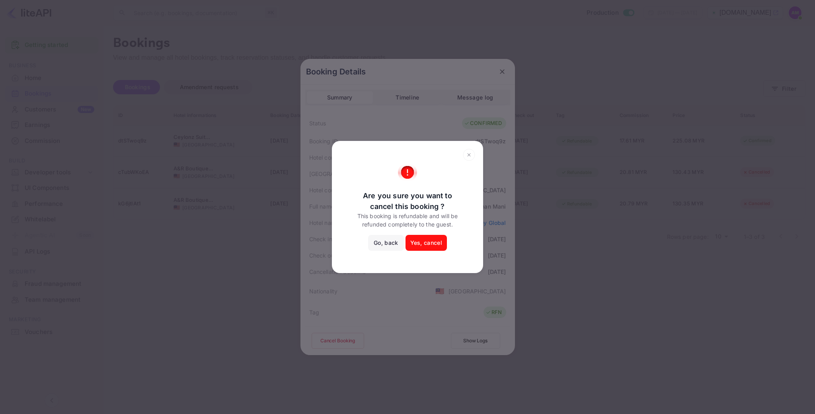
click at [433, 244] on button "Yes, cancel" at bounding box center [425, 243] width 41 height 16
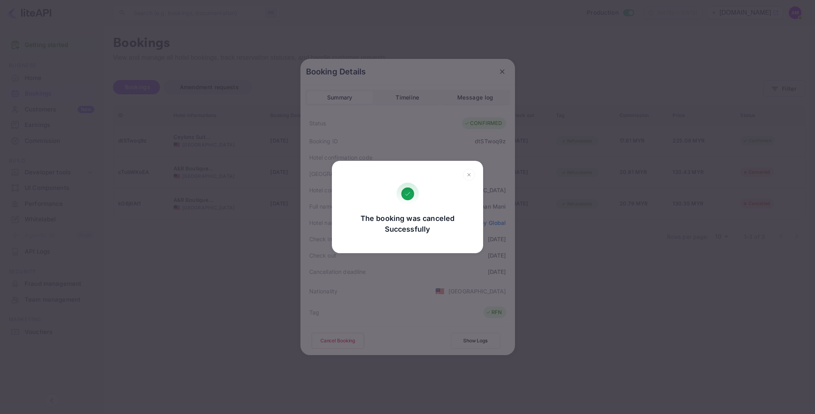
click at [467, 173] on icon at bounding box center [469, 175] width 12 height 12
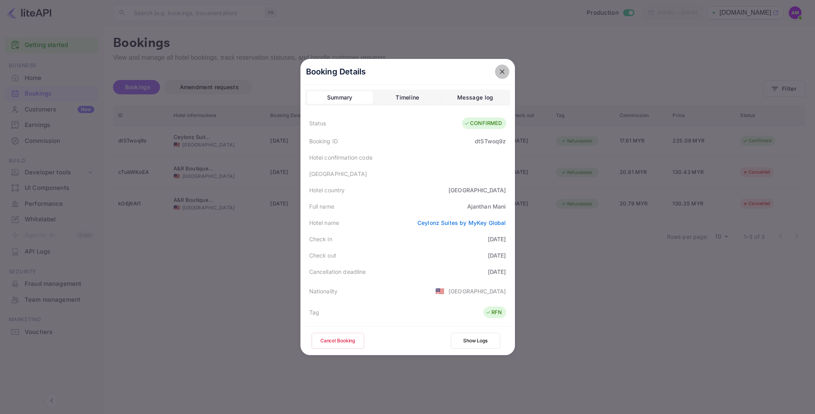
click at [502, 75] on icon "close" at bounding box center [502, 72] width 8 height 8
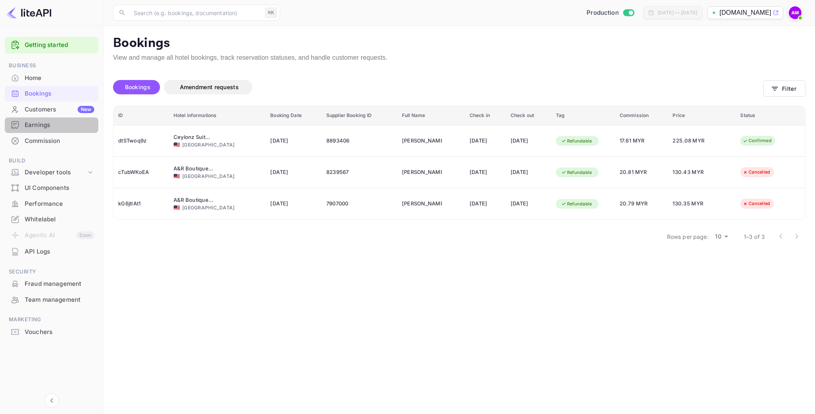
click at [46, 125] on div "Earnings" at bounding box center [60, 125] width 70 height 9
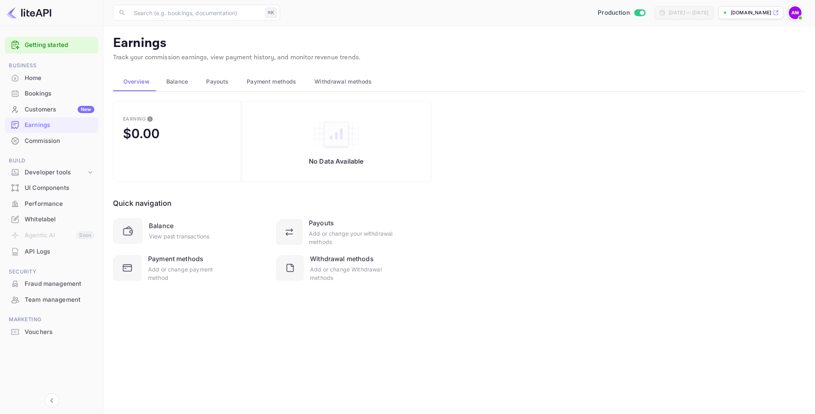
click at [49, 140] on div "Commission" at bounding box center [60, 140] width 70 height 9
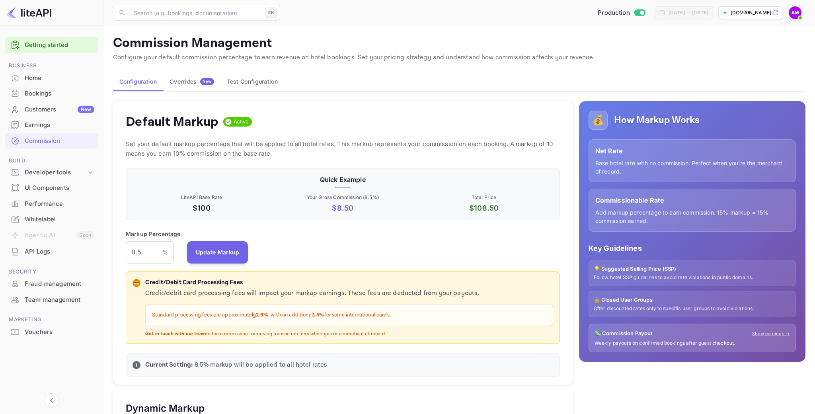
click at [48, 113] on div "Customers New" at bounding box center [60, 109] width 70 height 9
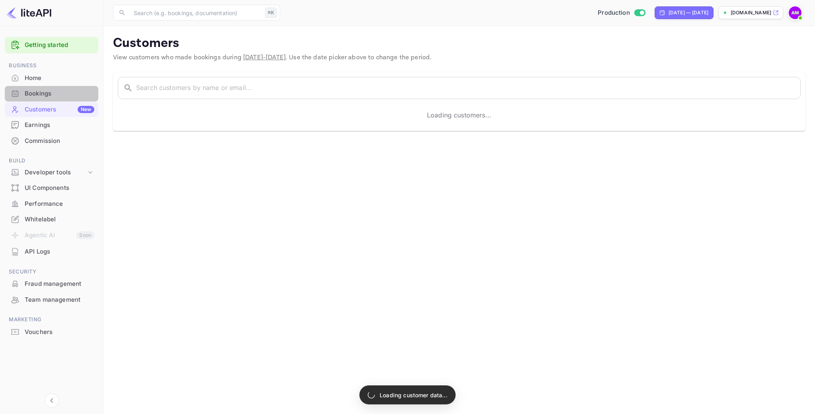
click at [47, 93] on div "Bookings" at bounding box center [60, 93] width 70 height 9
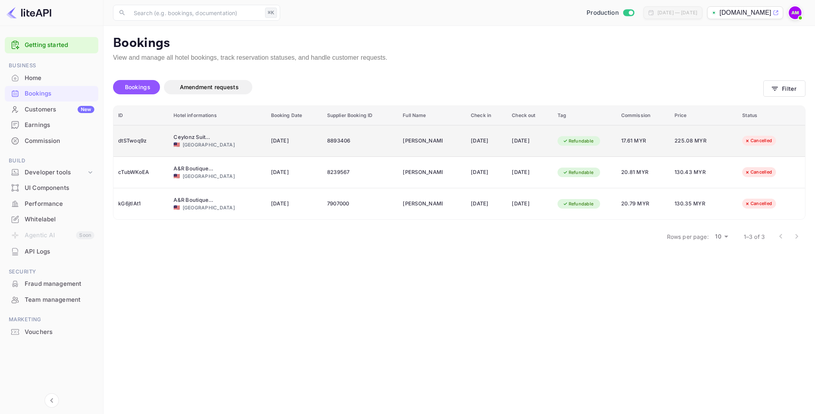
click at [631, 139] on span "17.61 MYR" at bounding box center [643, 140] width 44 height 9
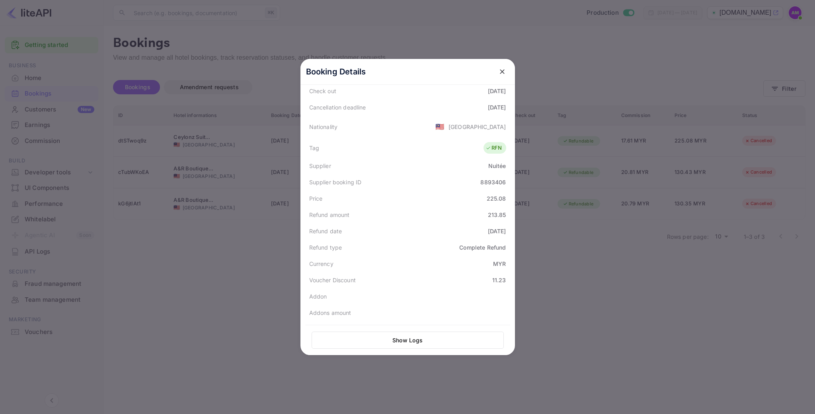
scroll to position [180, 0]
click at [500, 75] on icon "close" at bounding box center [502, 72] width 8 height 8
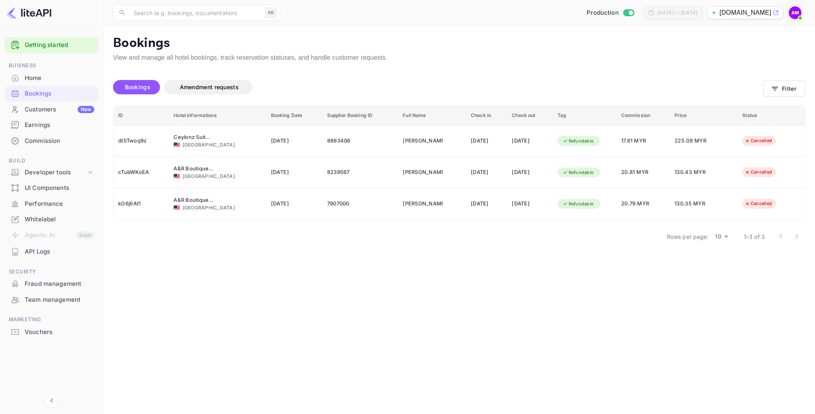
click at [59, 142] on div "Commission" at bounding box center [60, 140] width 70 height 9
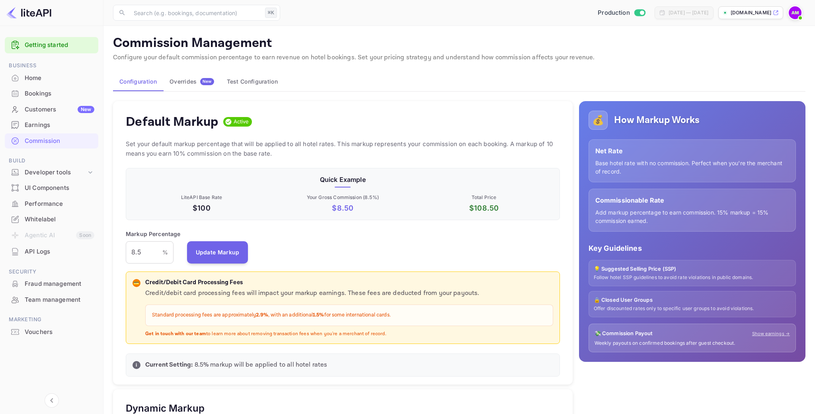
scroll to position [141, 434]
click at [153, 249] on input "8.5" at bounding box center [144, 252] width 37 height 22
type input "15"
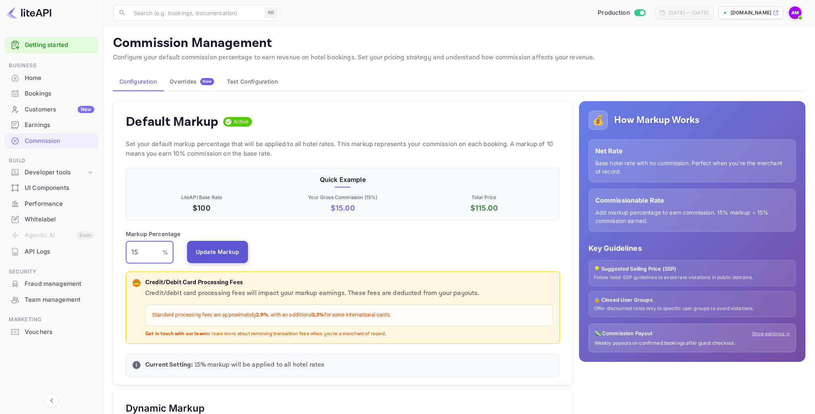
click at [206, 249] on button "Update Markup" at bounding box center [217, 252] width 61 height 22
click at [37, 218] on div "Whitelabel" at bounding box center [60, 219] width 70 height 9
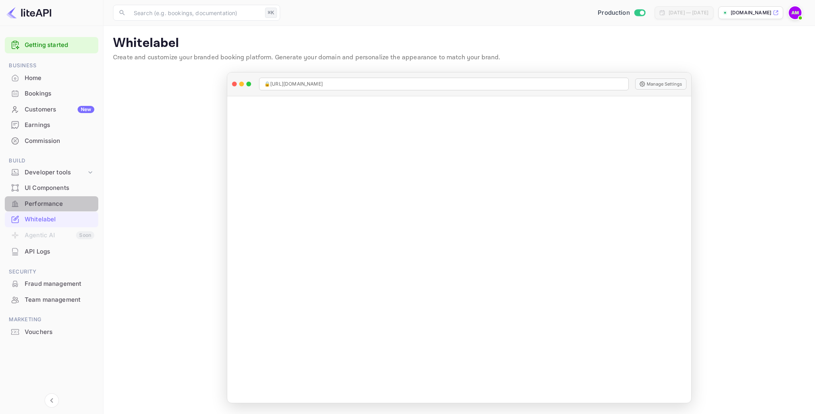
click at [45, 207] on div "Performance" at bounding box center [60, 203] width 70 height 9
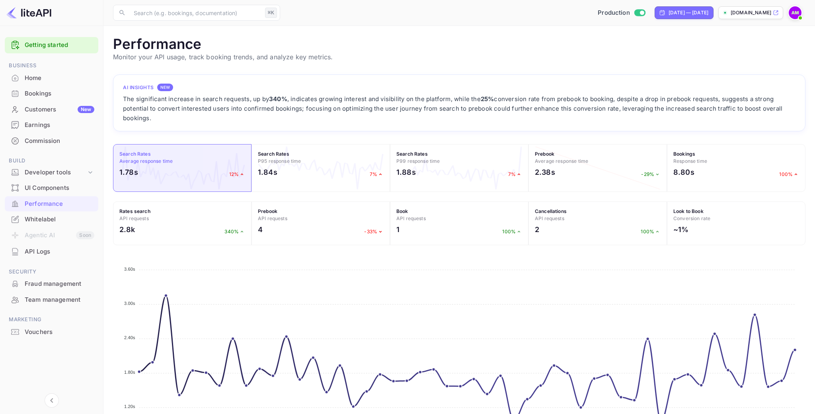
click at [184, 109] on div "The significant increase in search requests, up by 340% , indicates growing int…" at bounding box center [459, 108] width 672 height 29
drag, startPoint x: 147, startPoint y: 86, endPoint x: 559, endPoint y: 121, distance: 412.9
click at [558, 121] on div "AI Insights NEW The significant increase in search requests, up by 340% , indic…" at bounding box center [459, 103] width 672 height 40
click at [559, 121] on div "The significant increase in search requests, up by 340% , indicates growing int…" at bounding box center [459, 108] width 672 height 29
click at [55, 214] on div "Whitelabel" at bounding box center [52, 220] width 94 height 16
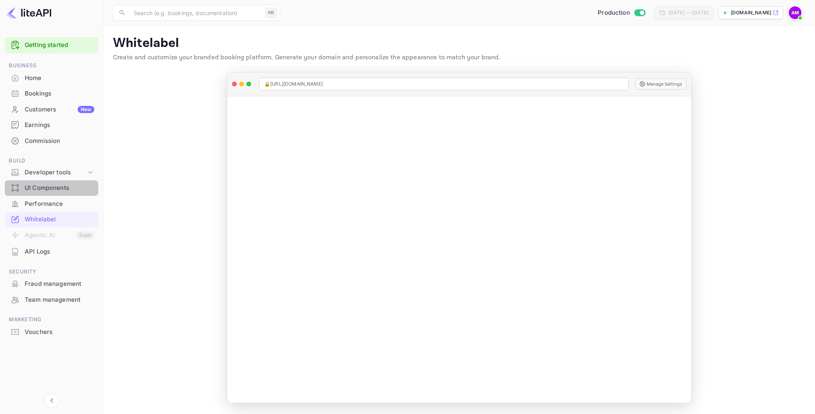
click at [73, 190] on div "UI Components" at bounding box center [60, 187] width 70 height 9
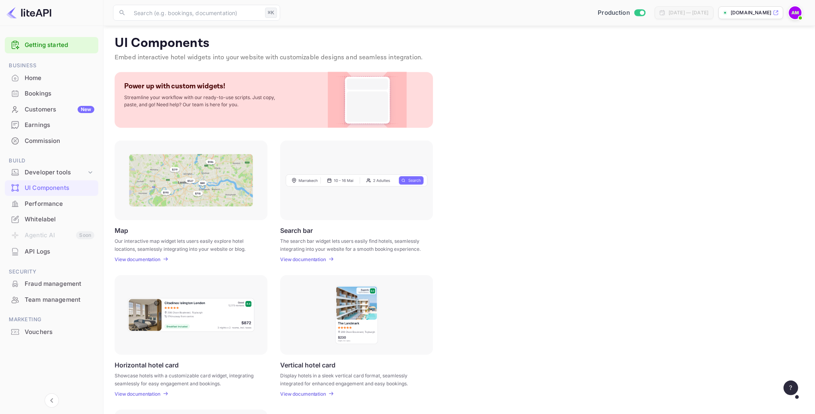
scroll to position [122, 0]
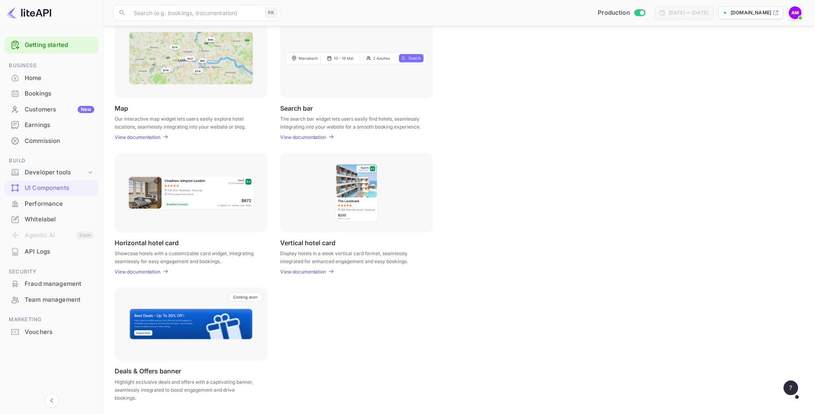
click at [46, 170] on div "Developer tools" at bounding box center [56, 172] width 62 height 9
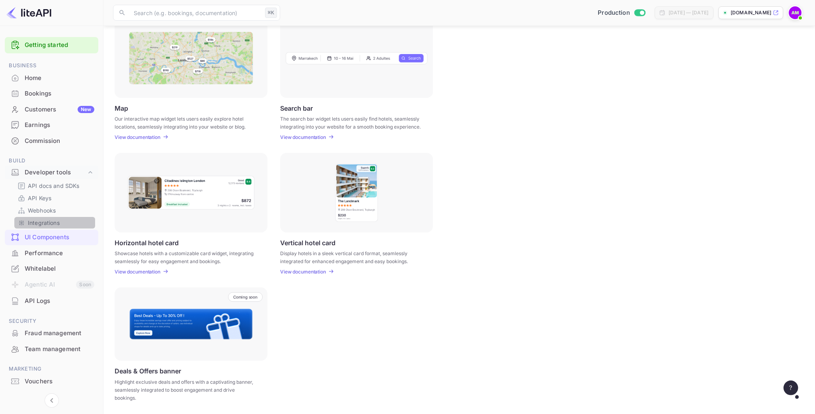
click at [43, 220] on p "Integrations" at bounding box center [44, 222] width 32 height 8
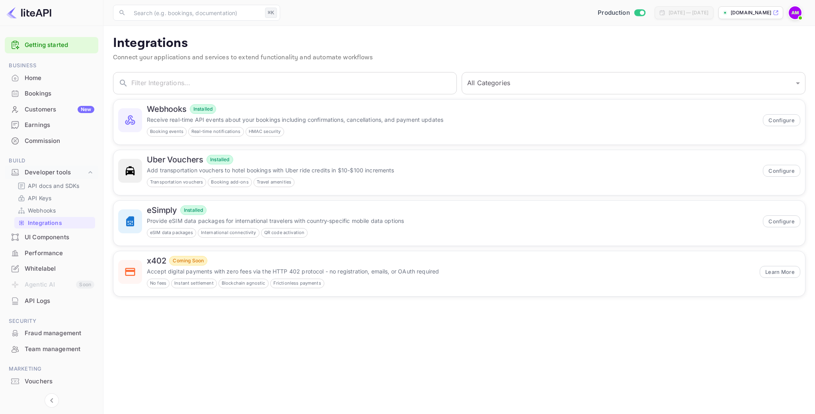
click at [453, 350] on main "Integrations Connect your applications and services to extend functionality and…" at bounding box center [458, 220] width 711 height 388
click at [427, 279] on div "No fees Instant settlement Blockchain agnostic Frictionless payments" at bounding box center [451, 283] width 608 height 10
click at [216, 366] on main "Integrations Connect your applications and services to extend functionality and…" at bounding box center [458, 220] width 711 height 388
click at [55, 209] on p "Webhooks" at bounding box center [42, 210] width 28 height 8
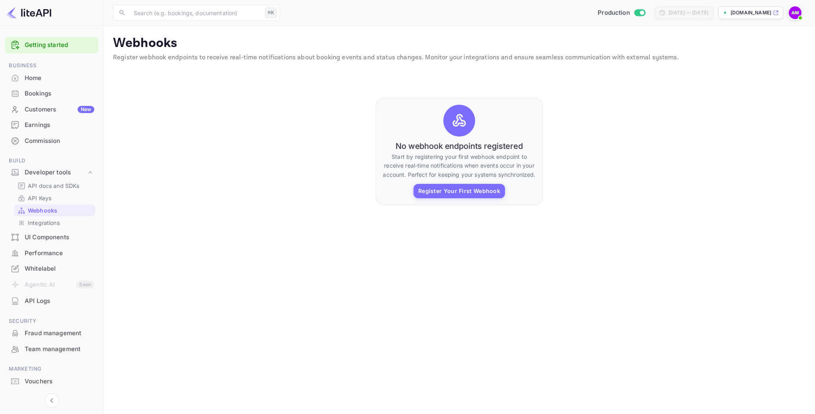
click at [183, 280] on main "Webhooks Register webhook endpoints to receive real-time notifications about bo…" at bounding box center [458, 220] width 711 height 388
click at [60, 204] on div "API docs and SDKs API Keys Webhooks Integrations" at bounding box center [52, 204] width 94 height 49
click at [61, 197] on link "API Keys" at bounding box center [55, 198] width 74 height 8
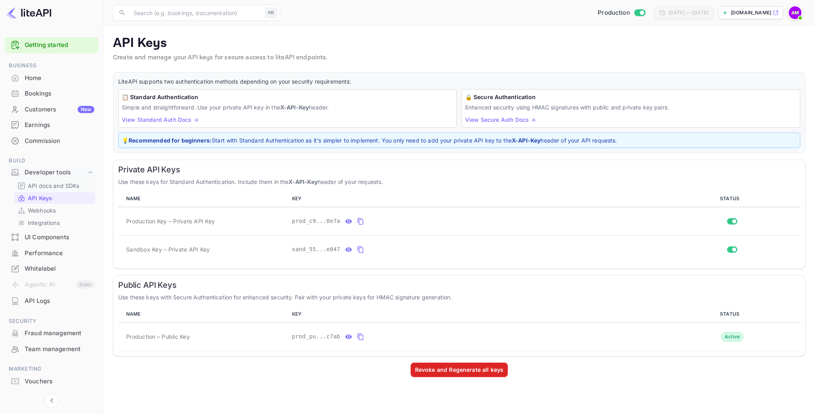
click at [75, 185] on p "API docs and SDKs" at bounding box center [54, 185] width 52 height 8
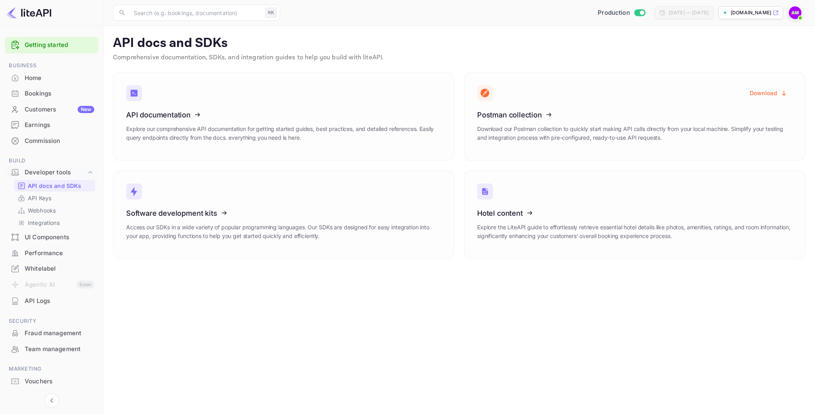
click at [79, 204] on div "API docs and SDKs API Keys Webhooks Integrations" at bounding box center [52, 204] width 94 height 49
click at [79, 199] on link "API Keys" at bounding box center [55, 198] width 74 height 8
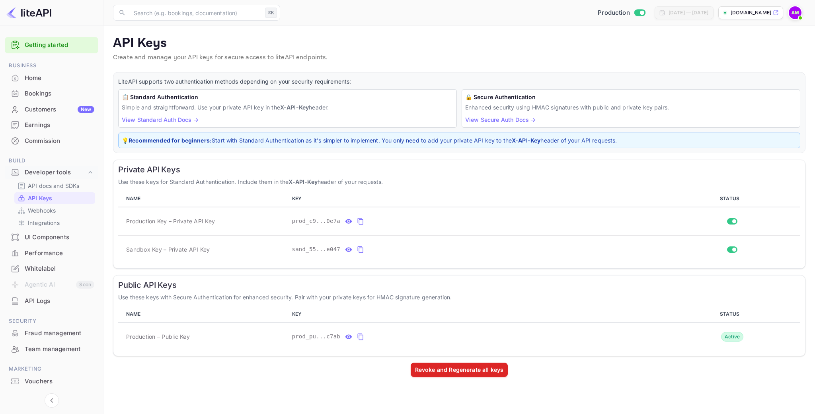
click at [35, 108] on div "Customers New" at bounding box center [60, 109] width 70 height 9
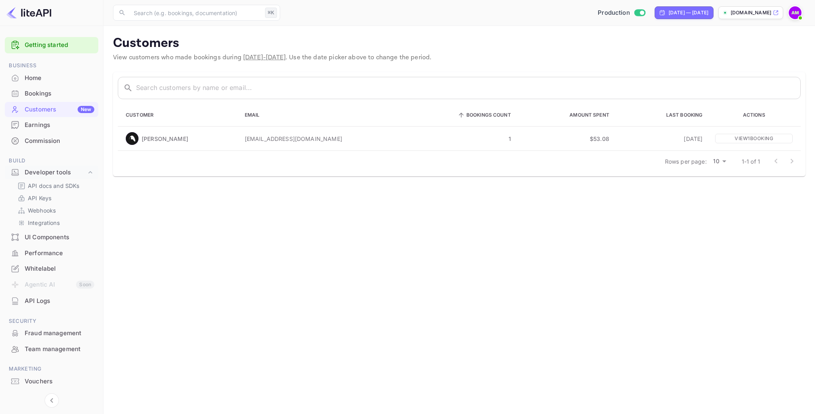
click at [64, 79] on div "Home" at bounding box center [60, 78] width 70 height 9
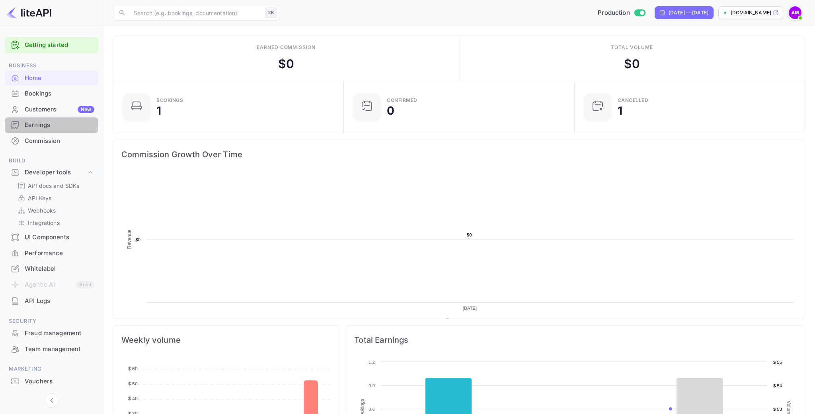
click at [51, 125] on div "Earnings" at bounding box center [60, 125] width 70 height 9
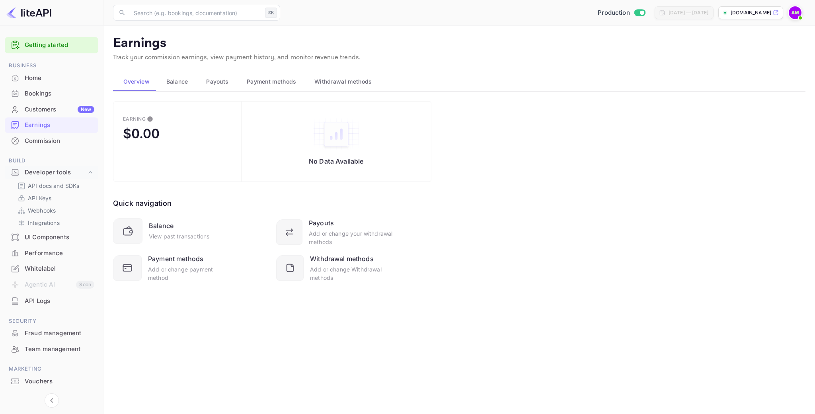
click at [170, 84] on span "Balance" at bounding box center [177, 82] width 22 height 10
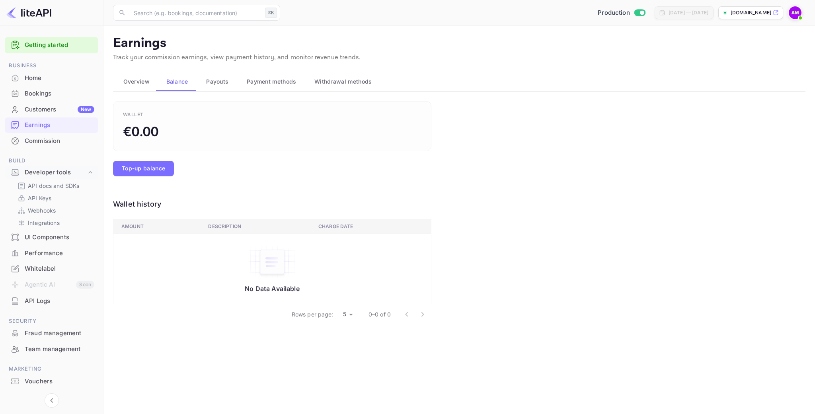
click at [205, 83] on div "Payouts" at bounding box center [217, 82] width 28 height 10
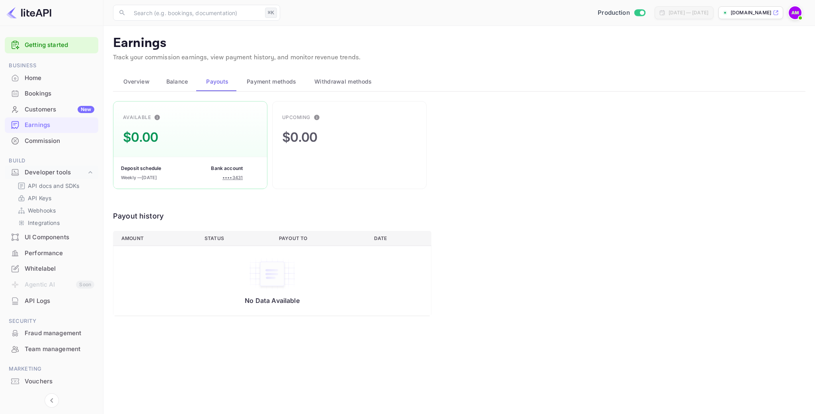
click at [276, 83] on span "Payment methods" at bounding box center [272, 82] width 50 height 10
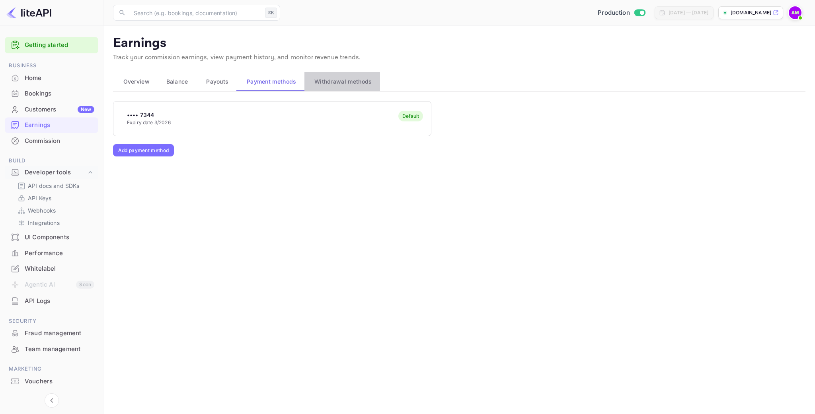
click at [351, 83] on span "Withdrawal methods" at bounding box center [342, 82] width 57 height 10
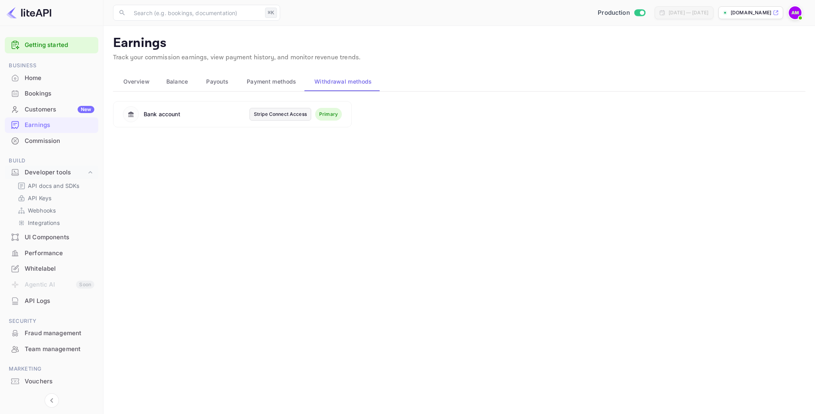
click at [36, 305] on div "API Logs" at bounding box center [60, 300] width 70 height 9
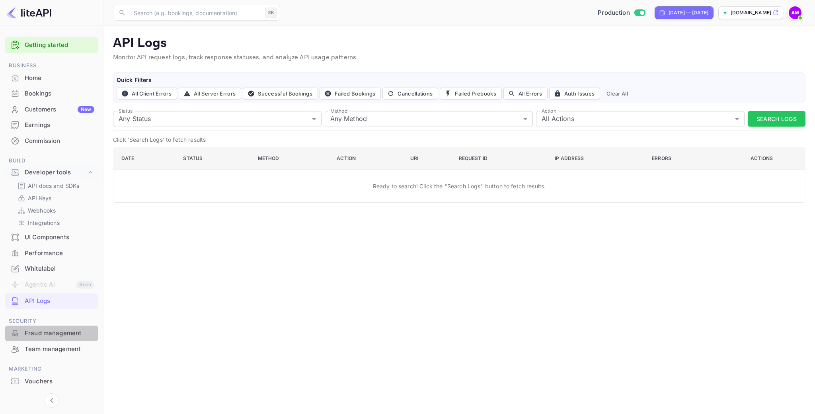
click at [41, 338] on div "Fraud management" at bounding box center [52, 333] width 94 height 16
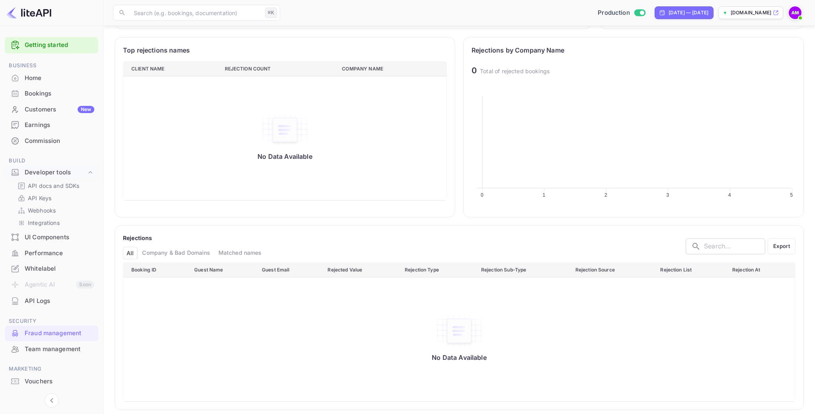
scroll to position [267, 0]
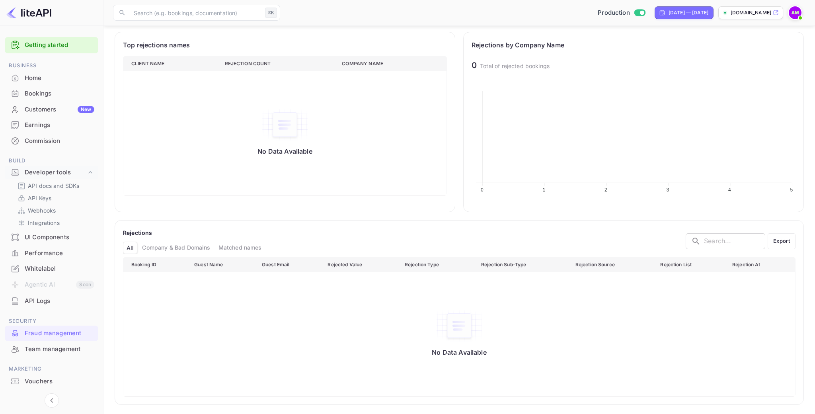
click at [72, 347] on div "Team management" at bounding box center [60, 349] width 70 height 9
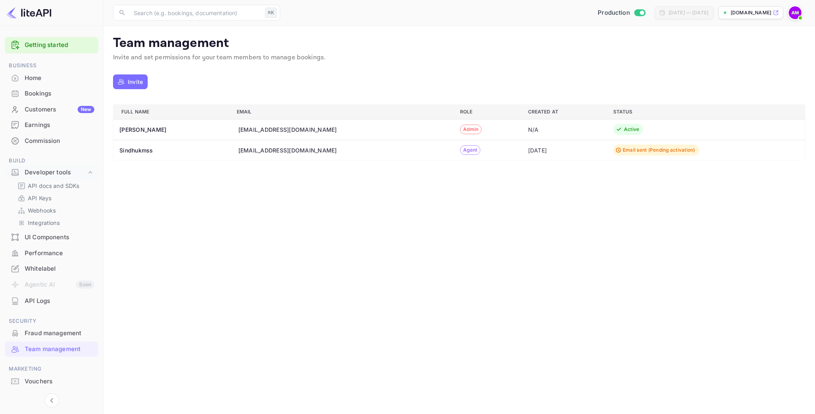
click at [460, 297] on main "Team management Invite and set permissions for your team members to manage book…" at bounding box center [458, 220] width 711 height 388
click at [460, 152] on span "Agent" at bounding box center [469, 149] width 19 height 7
click at [129, 156] on th "Sindhukmss" at bounding box center [171, 150] width 117 height 21
click at [124, 150] on th "Sindhukmss" at bounding box center [171, 150] width 117 height 21
drag, startPoint x: 145, startPoint y: 150, endPoint x: 511, endPoint y: 154, distance: 366.5
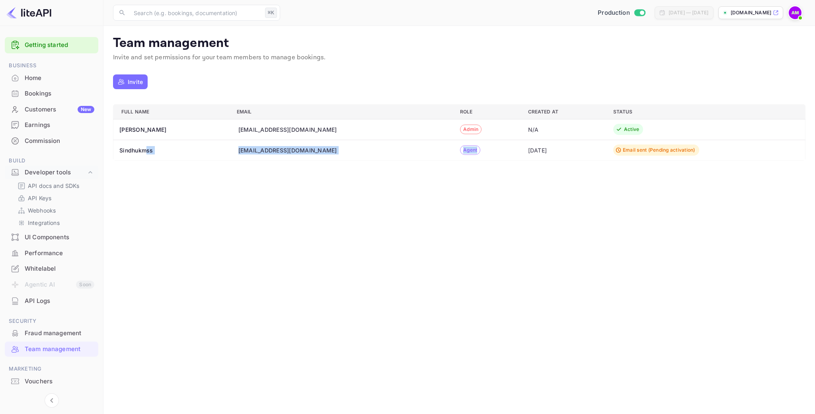
click at [468, 154] on tr "Sindhukmss sindhukmss@gmail.com Agent May 28, 2025 Email sent (Pending activati…" at bounding box center [459, 150] width 692 height 21
click at [592, 167] on main "Team management Invite and set permissions for your team members to manage book…" at bounding box center [458, 220] width 711 height 388
click at [623, 150] on div "Email sent (Pending activation)" at bounding box center [659, 149] width 72 height 7
click at [421, 170] on main "Team management Invite and set permissions for your team members to manage book…" at bounding box center [458, 220] width 711 height 388
click at [460, 150] on span "Agent" at bounding box center [469, 149] width 19 height 7
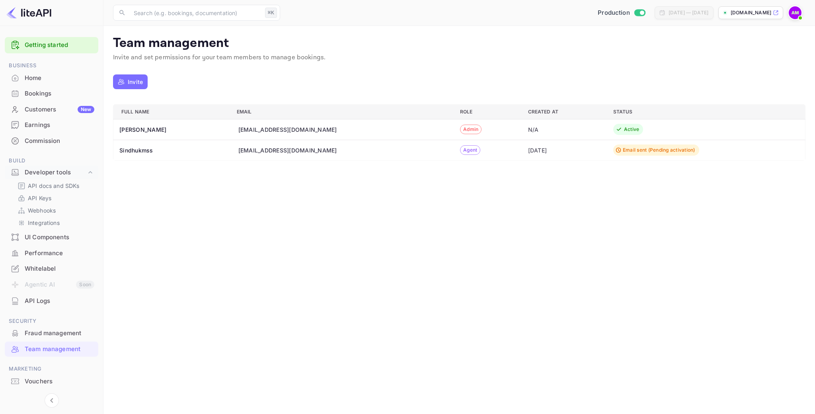
click at [37, 76] on div "Home" at bounding box center [60, 78] width 70 height 9
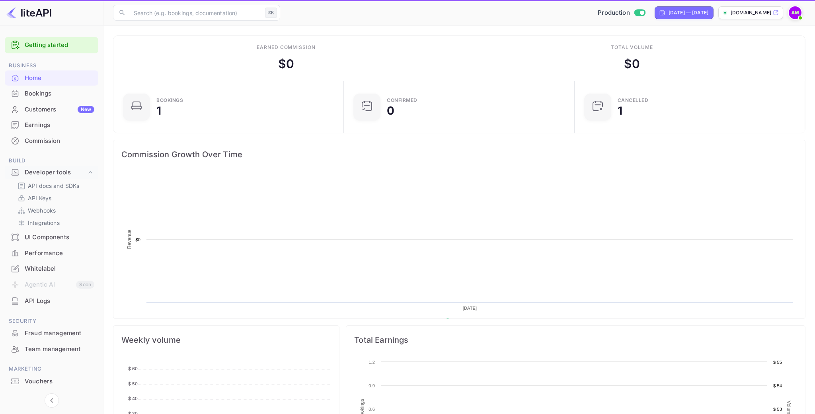
scroll to position [129, 226]
